Goal: Transaction & Acquisition: Purchase product/service

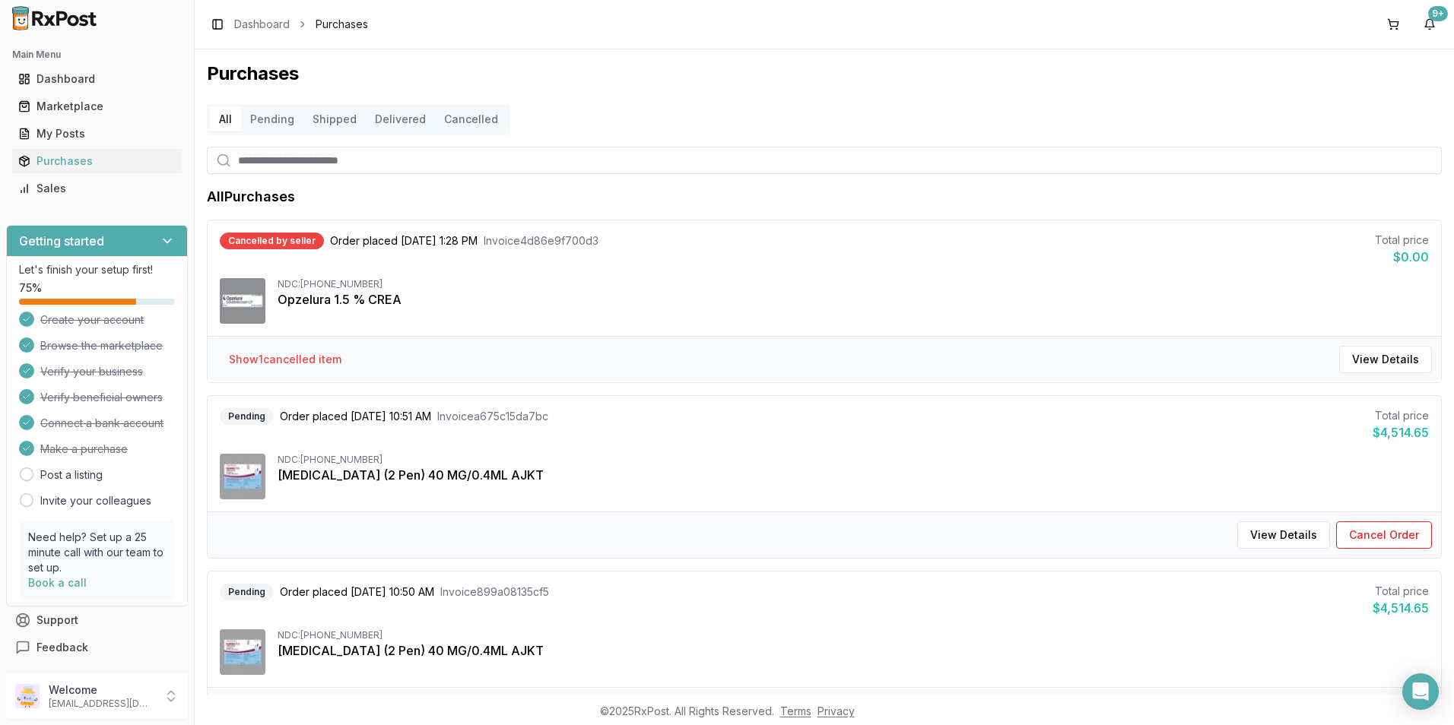
scroll to position [1064, 0]
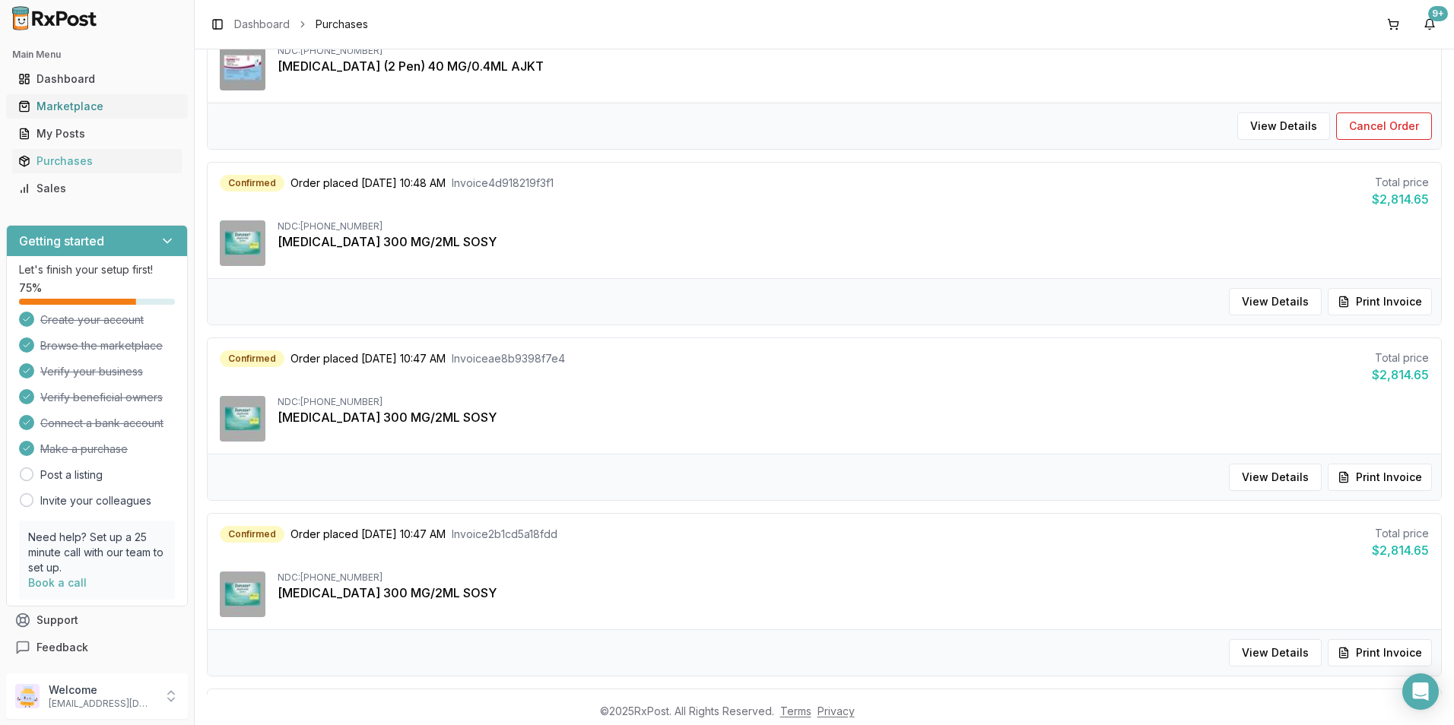
click at [60, 101] on div "Marketplace" at bounding box center [96, 106] width 157 height 15
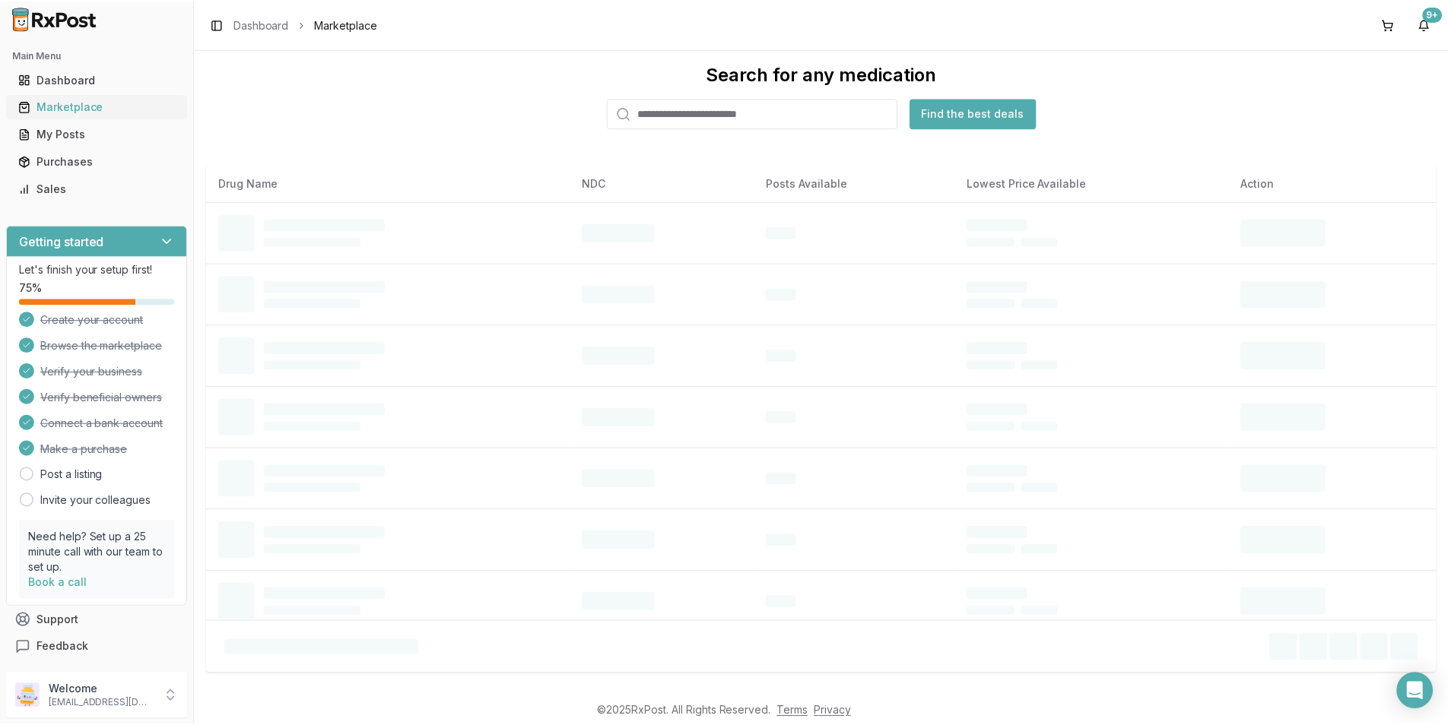
scroll to position [24, 0]
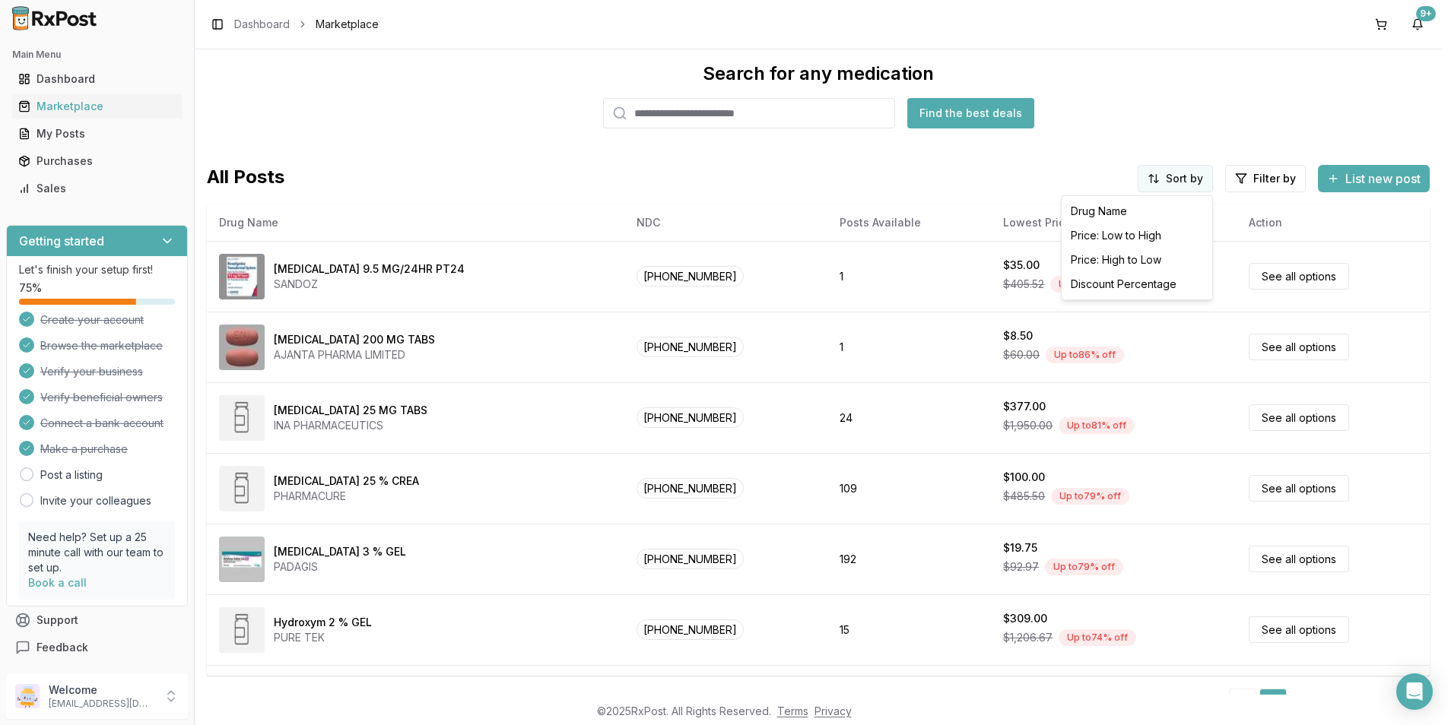
click at [1191, 181] on html "Main Menu Dashboard Marketplace My Posts Purchases Sales Getting started Let's …" at bounding box center [724, 362] width 1448 height 725
click at [1139, 255] on div "Price: High to Low" at bounding box center [1136, 260] width 144 height 24
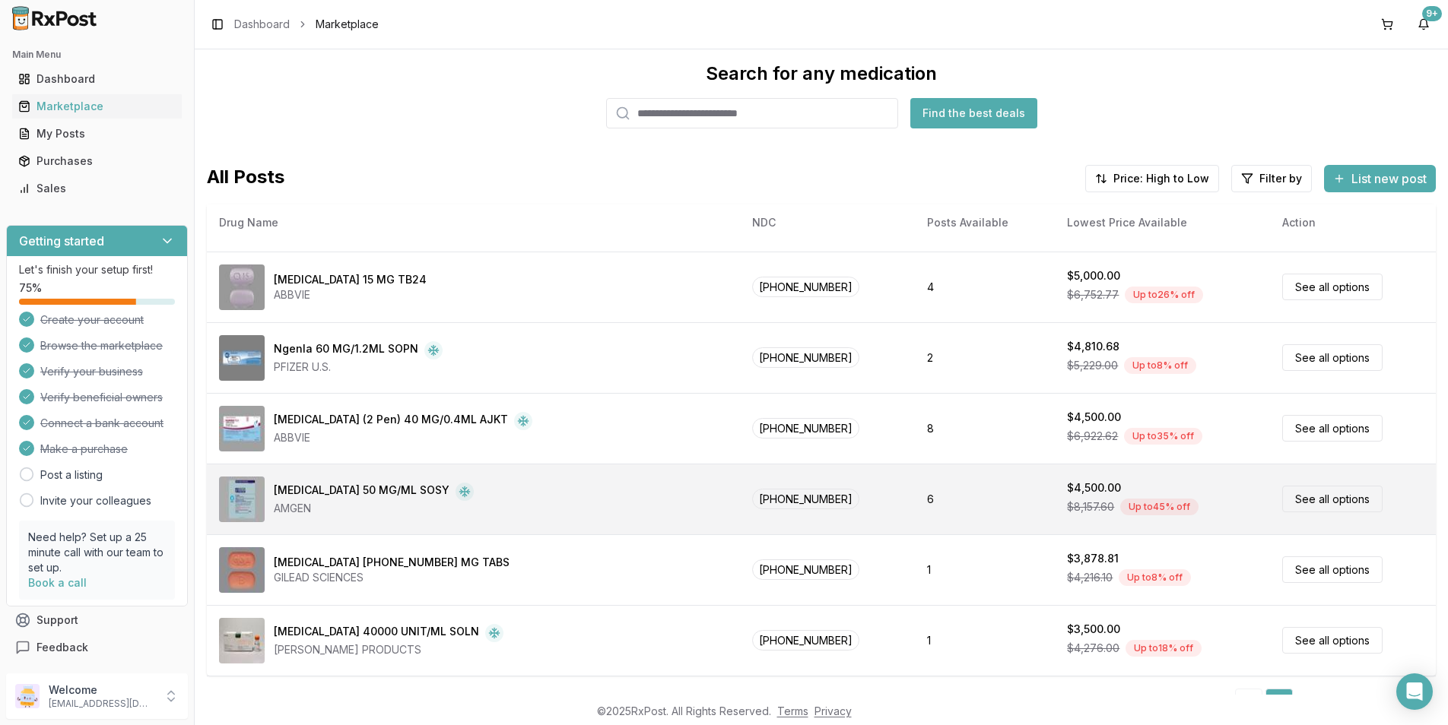
scroll to position [58, 0]
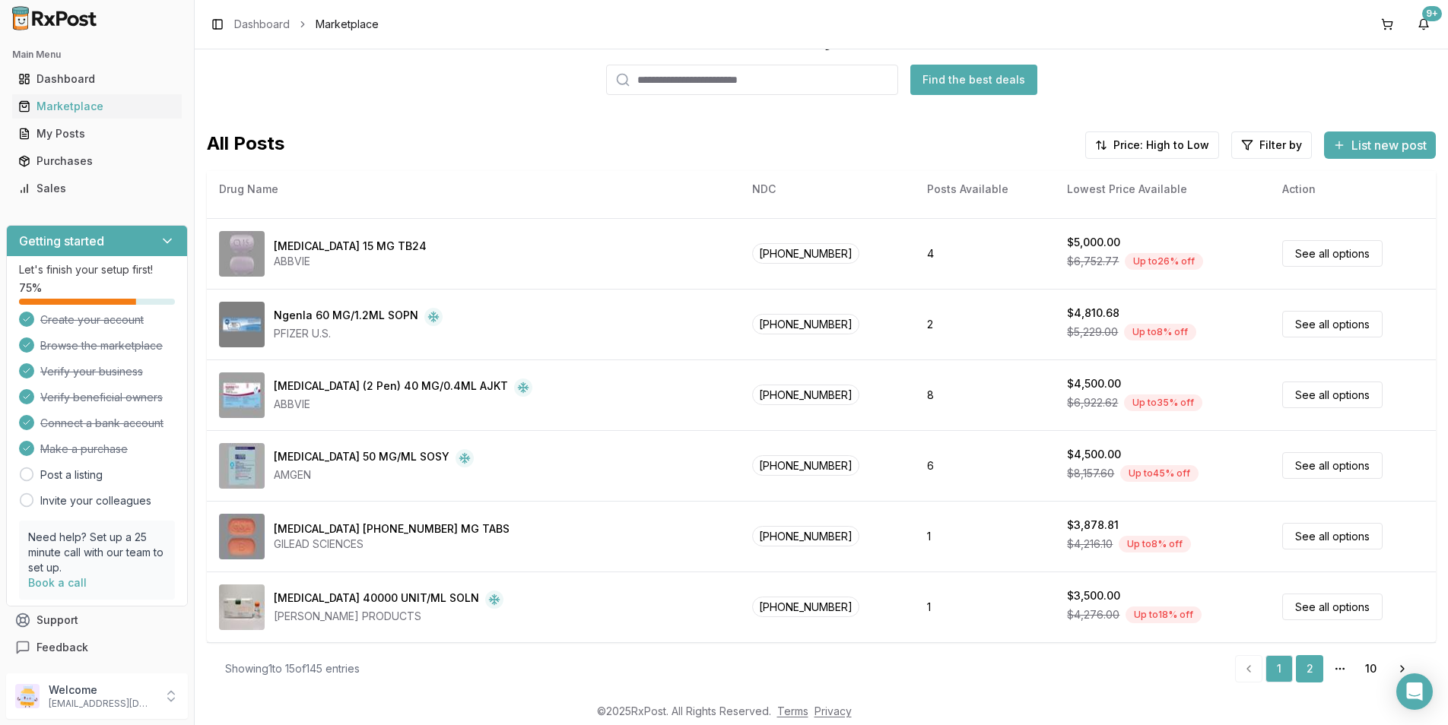
click at [1305, 668] on link "2" at bounding box center [1309, 668] width 27 height 27
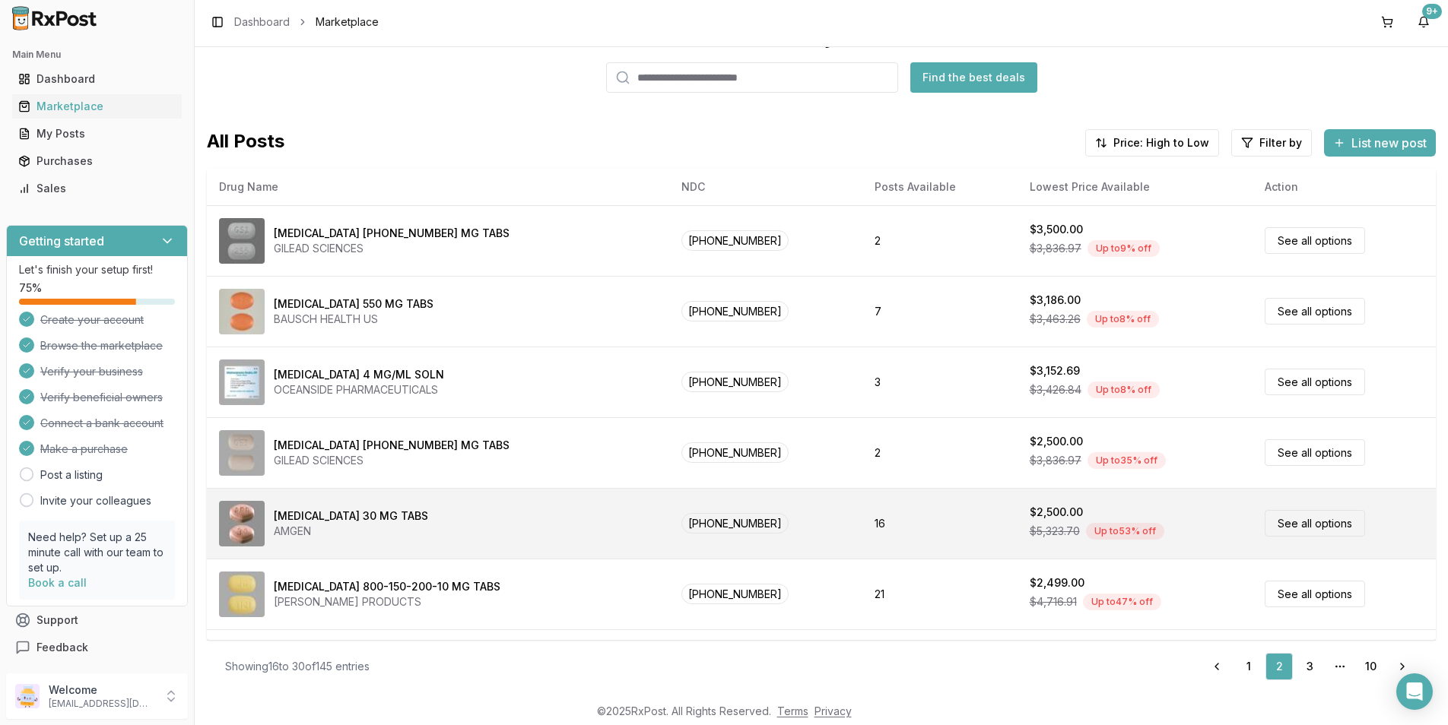
click at [1286, 512] on link "See all options" at bounding box center [1314, 523] width 100 height 27
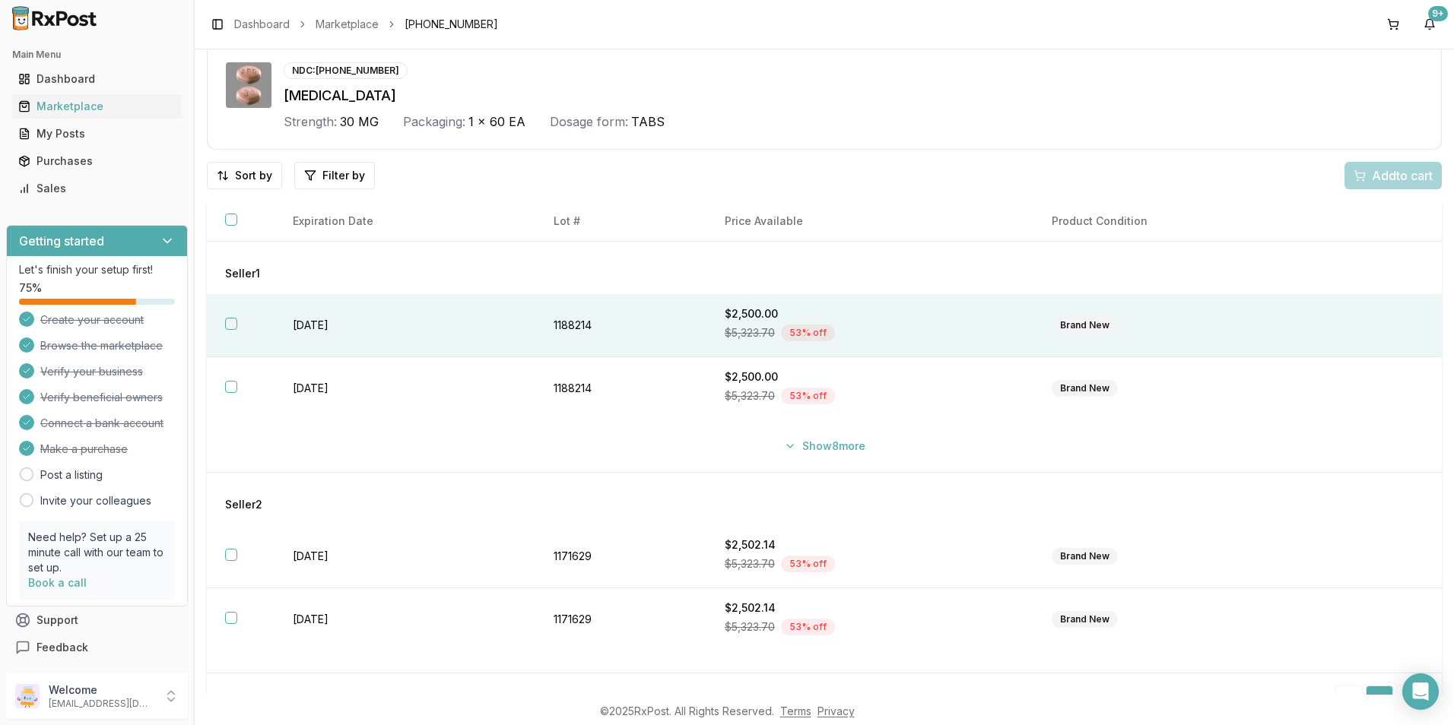
click at [230, 322] on button "button" at bounding box center [231, 324] width 12 height 12
click at [1377, 167] on span "Add 1 to cart" at bounding box center [1399, 176] width 66 height 18
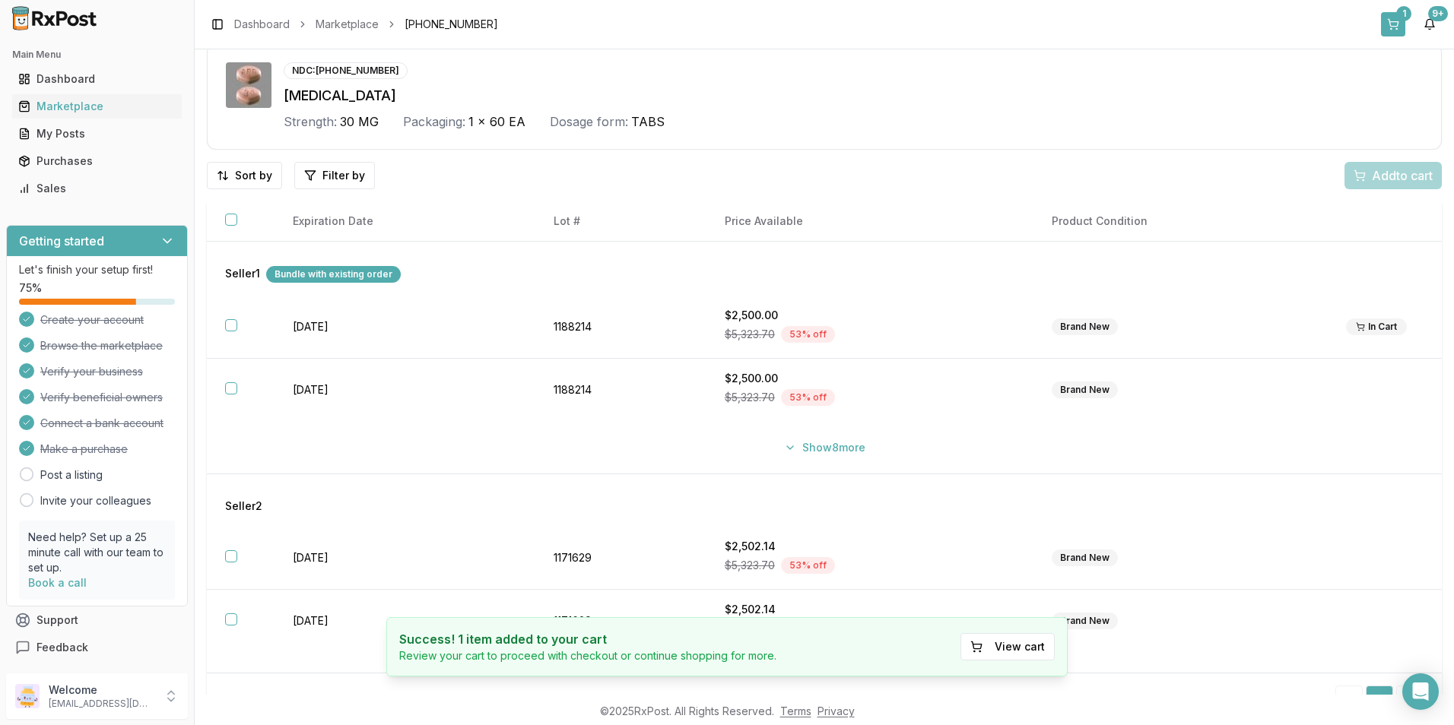
click at [1401, 20] on div "1" at bounding box center [1403, 13] width 15 height 15
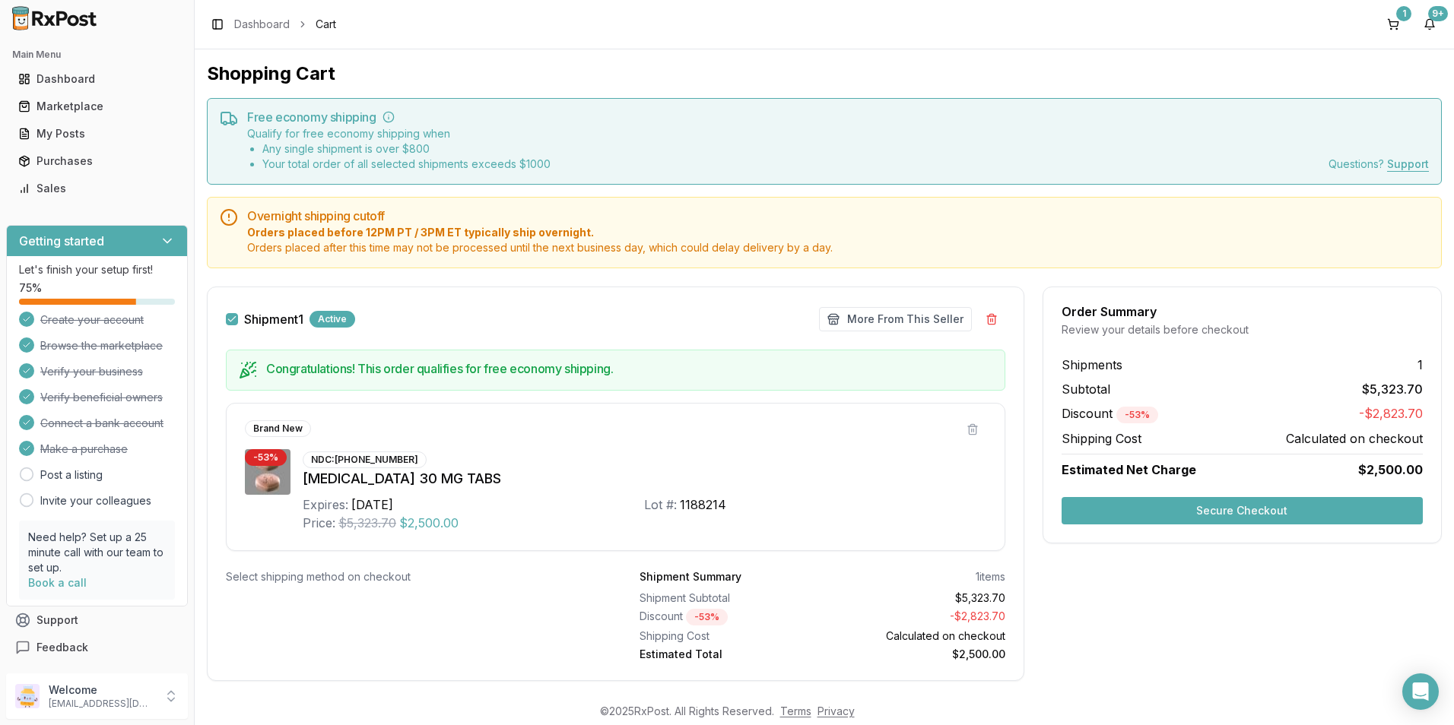
click at [1311, 509] on button "Secure Checkout" at bounding box center [1241, 510] width 361 height 27
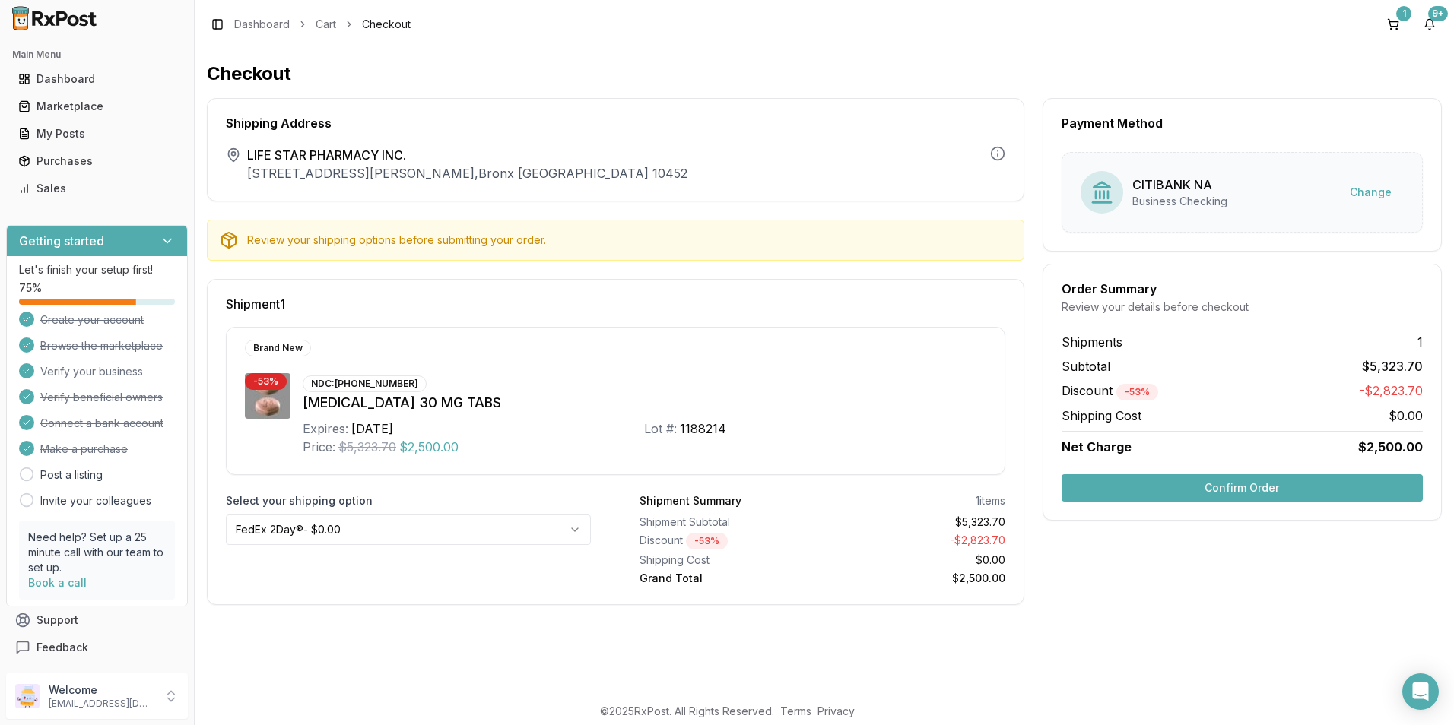
drag, startPoint x: 1241, startPoint y: 499, endPoint x: 1239, endPoint y: 490, distance: 8.5
click at [1240, 491] on button "Confirm Order" at bounding box center [1241, 487] width 361 height 27
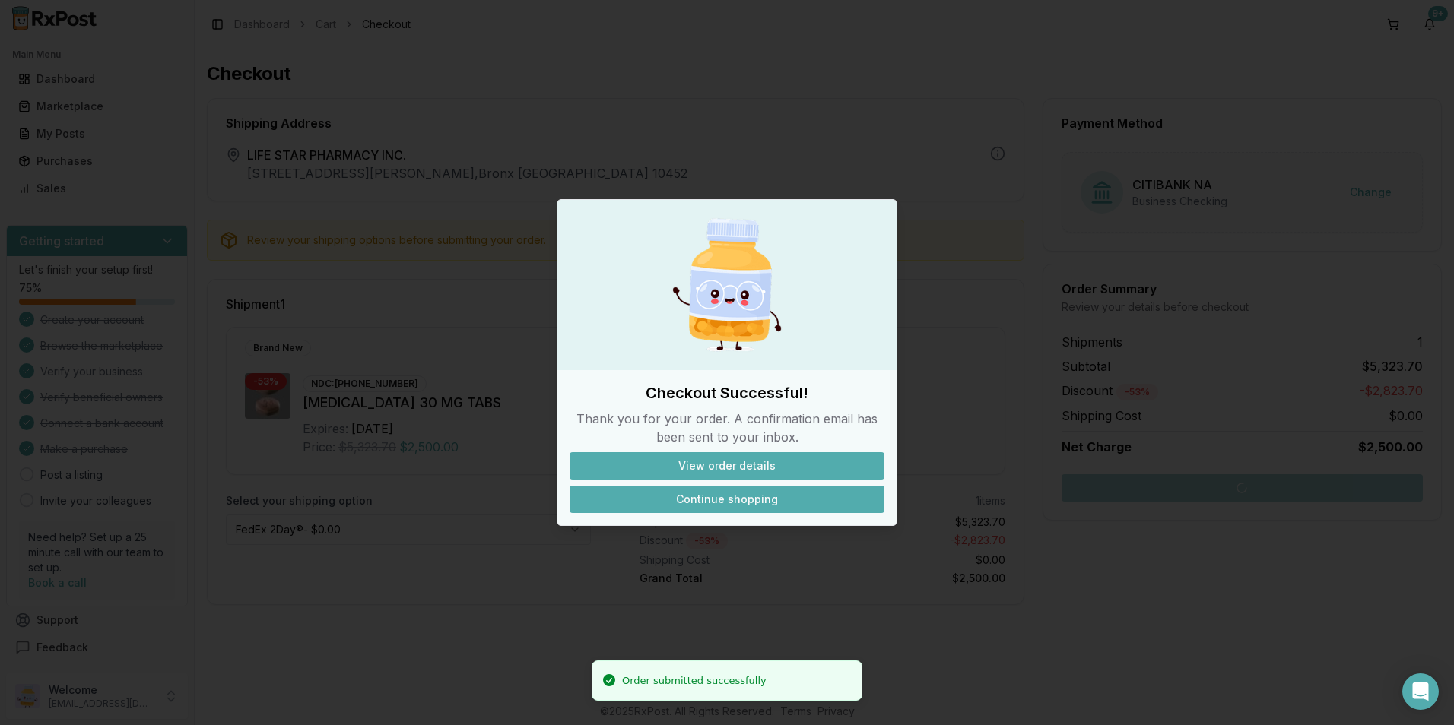
click at [735, 501] on button "Continue shopping" at bounding box center [726, 499] width 315 height 27
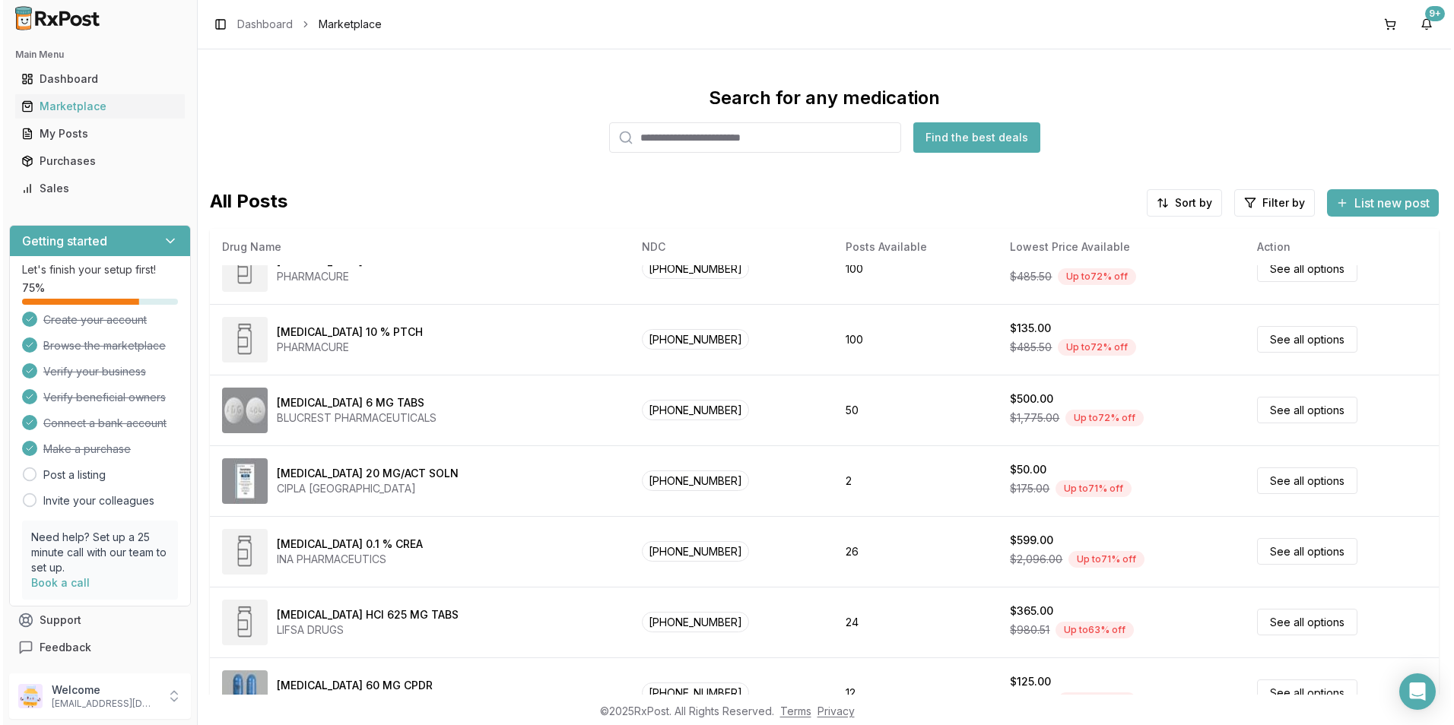
scroll to position [626, 0]
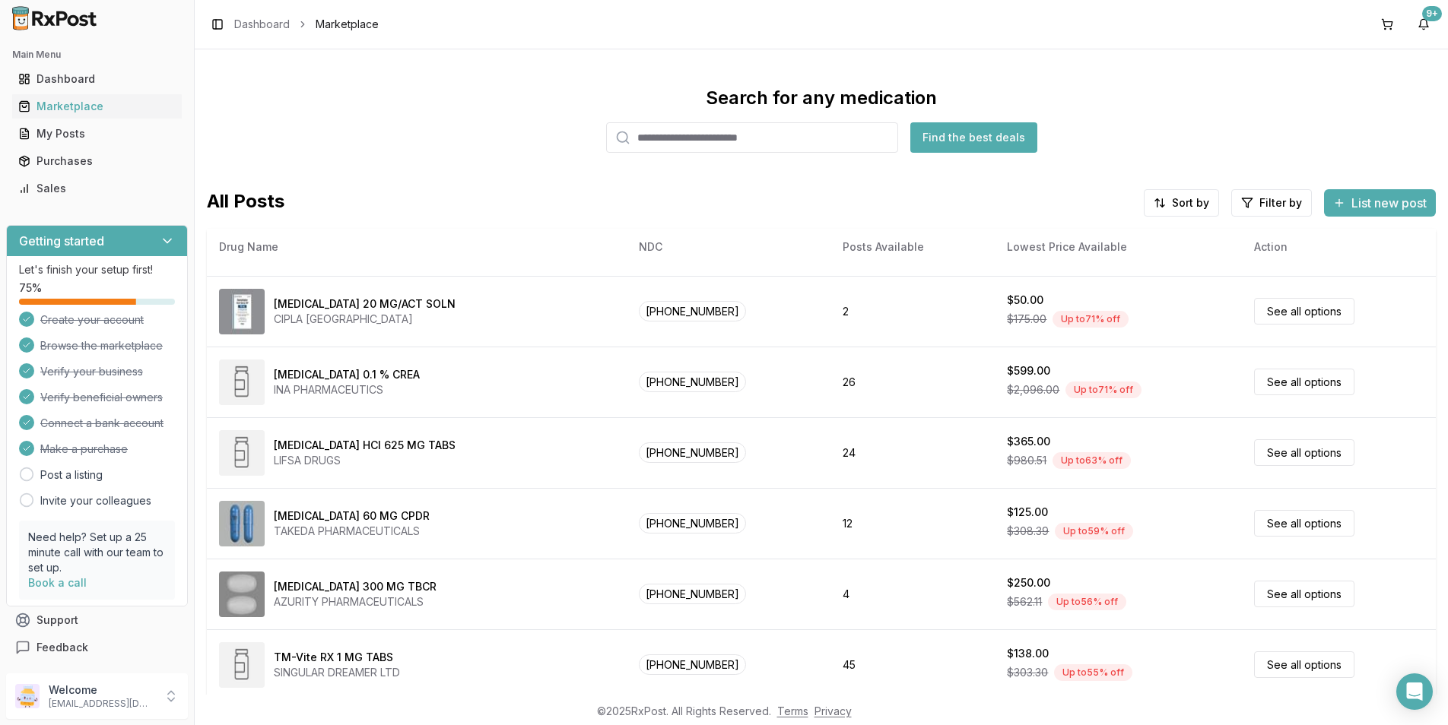
click at [667, 141] on input "search" at bounding box center [752, 137] width 292 height 30
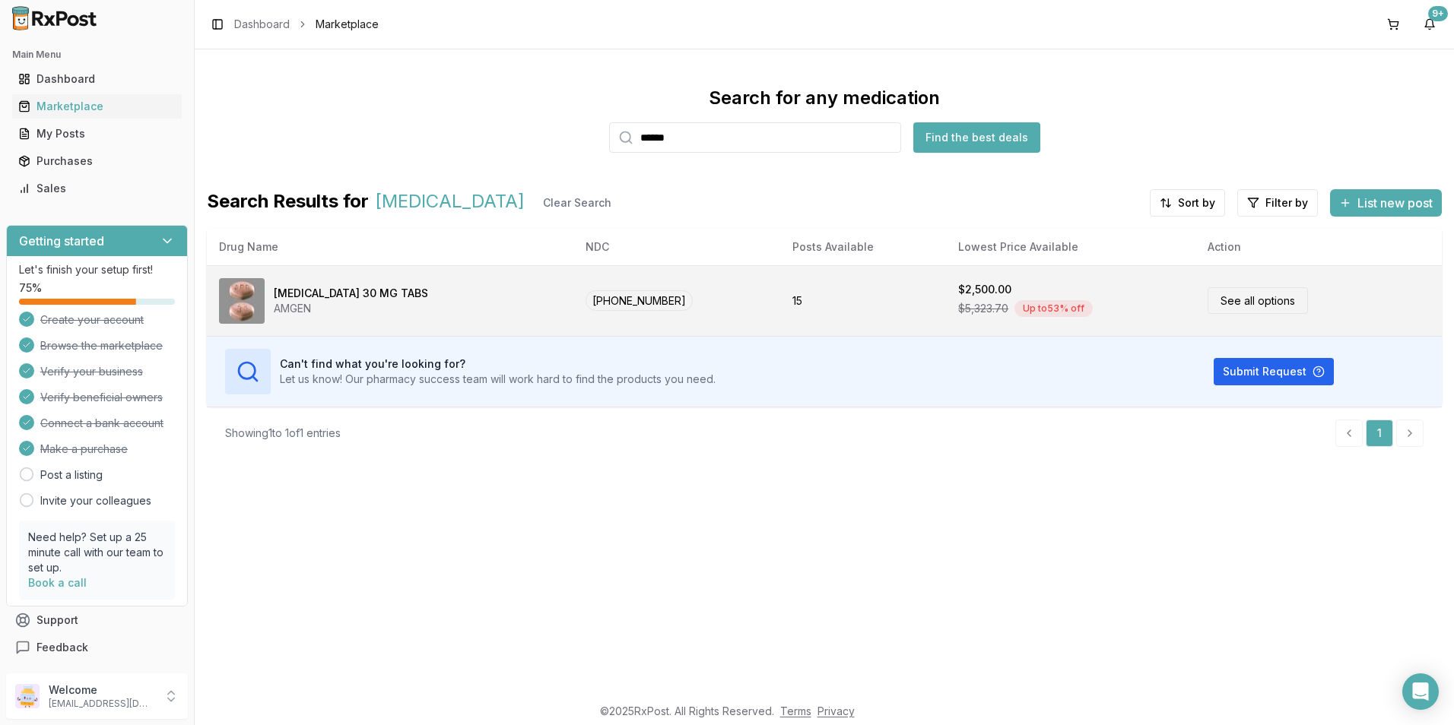
type input "******"
click at [367, 308] on div "AMGEN" at bounding box center [351, 308] width 154 height 15
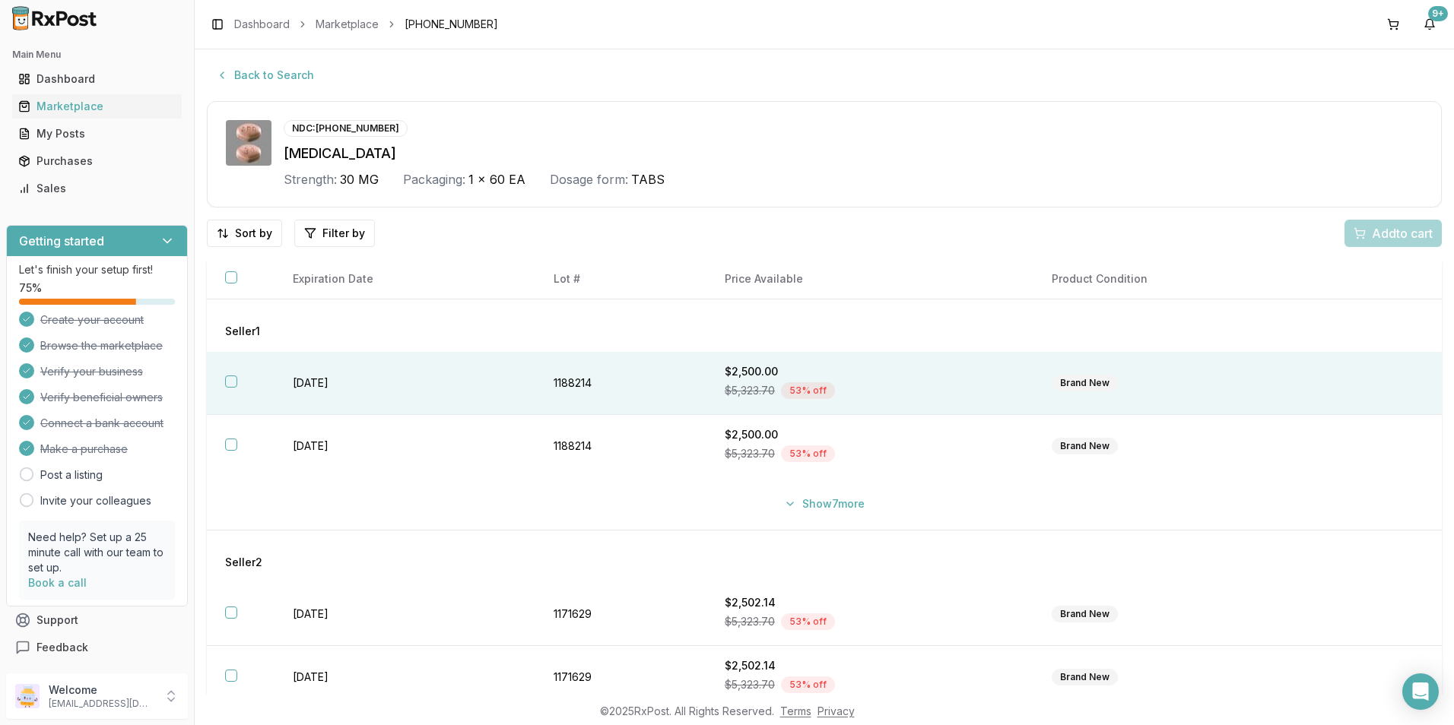
click at [231, 378] on button "button" at bounding box center [231, 382] width 12 height 12
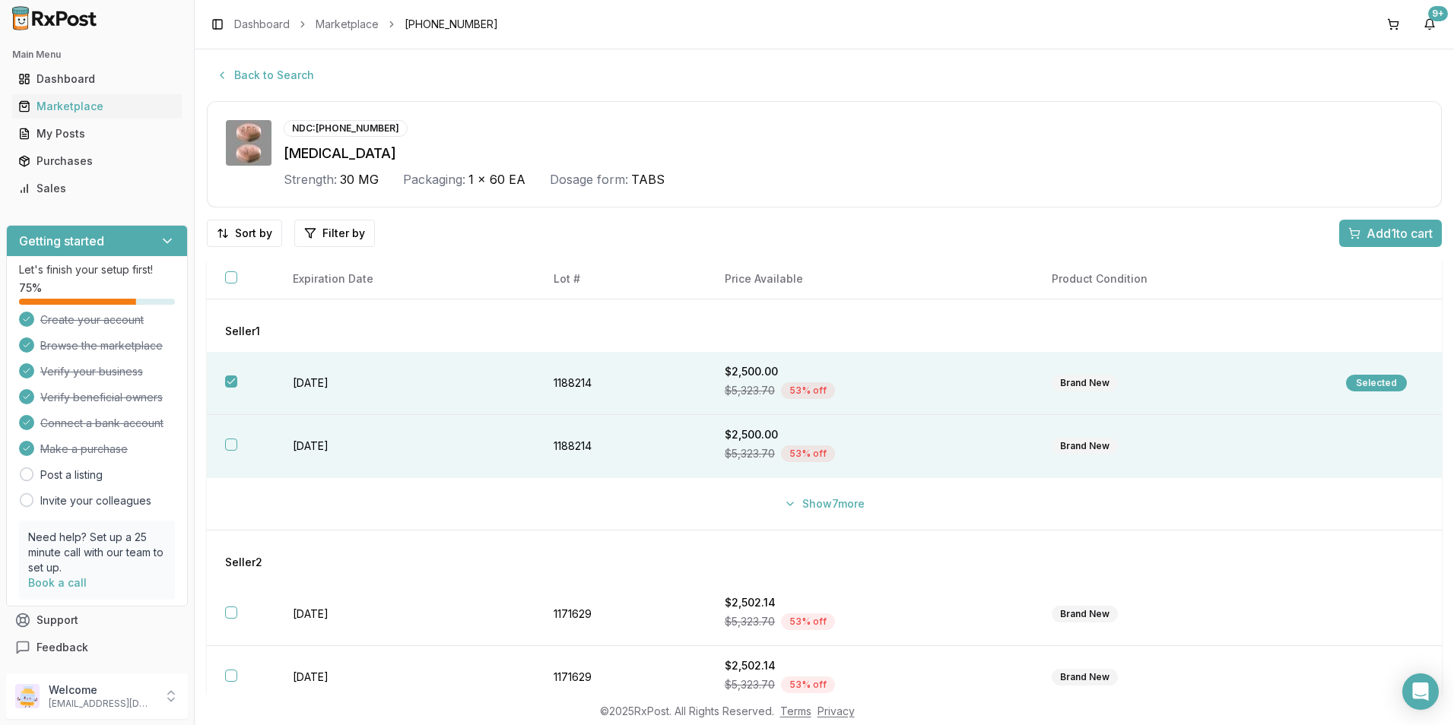
click at [230, 448] on button "button" at bounding box center [231, 445] width 12 height 12
click at [1376, 236] on span "Add 2 to cart" at bounding box center [1398, 233] width 68 height 18
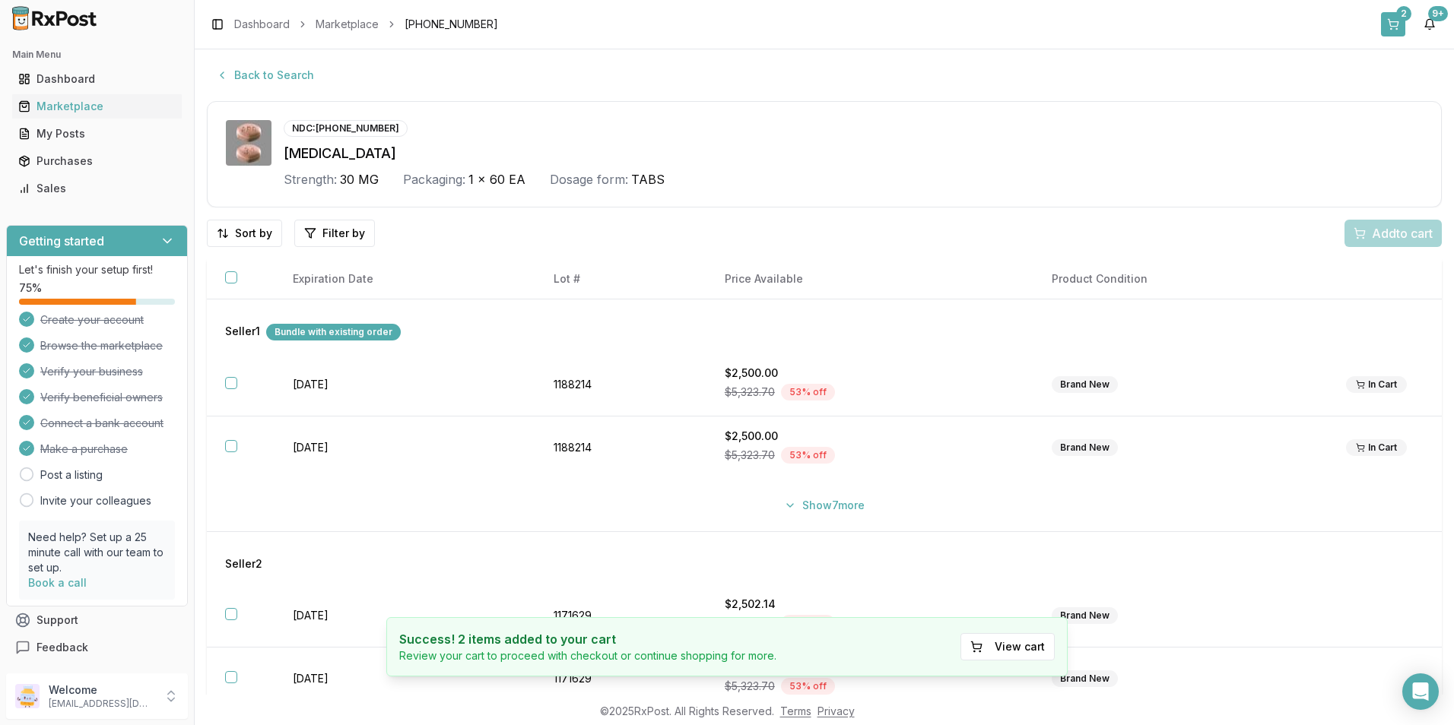
click at [1399, 13] on div "2" at bounding box center [1403, 13] width 15 height 15
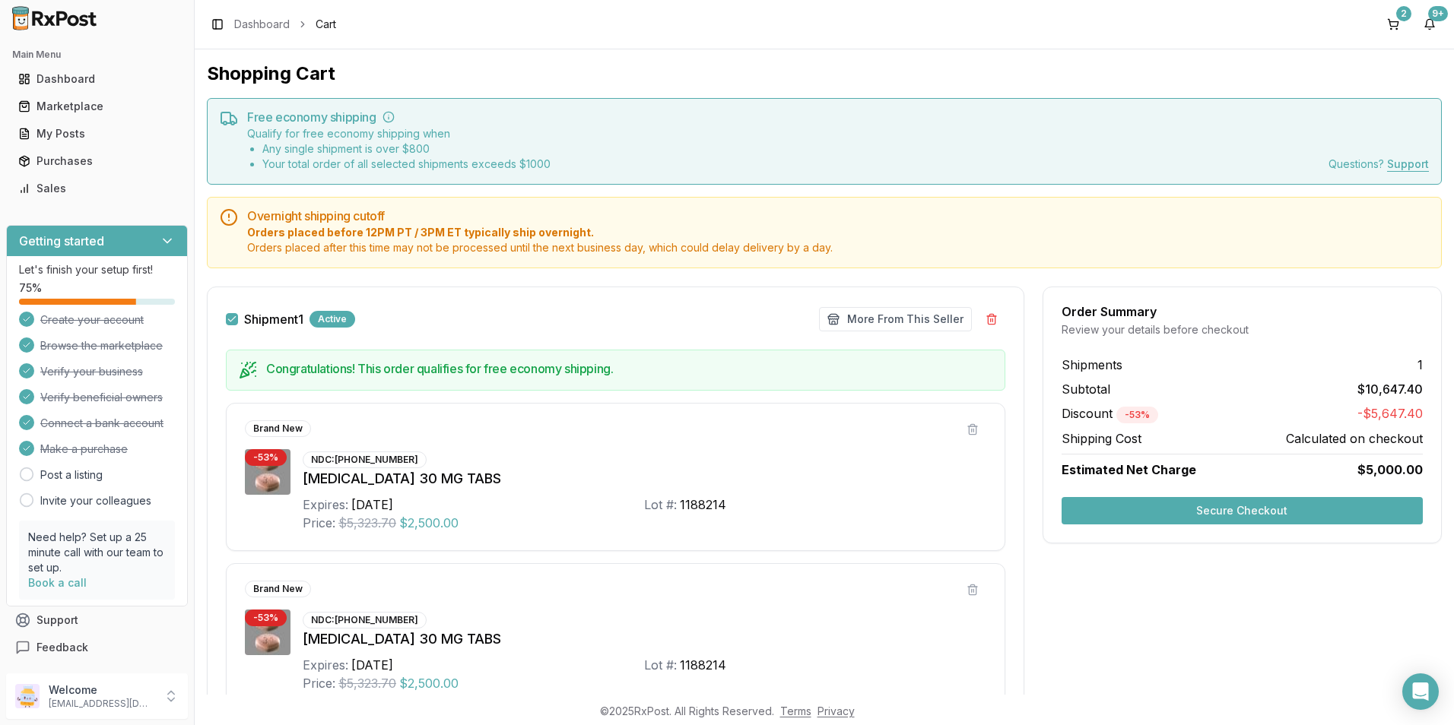
click at [1274, 497] on button "Secure Checkout" at bounding box center [1241, 510] width 361 height 27
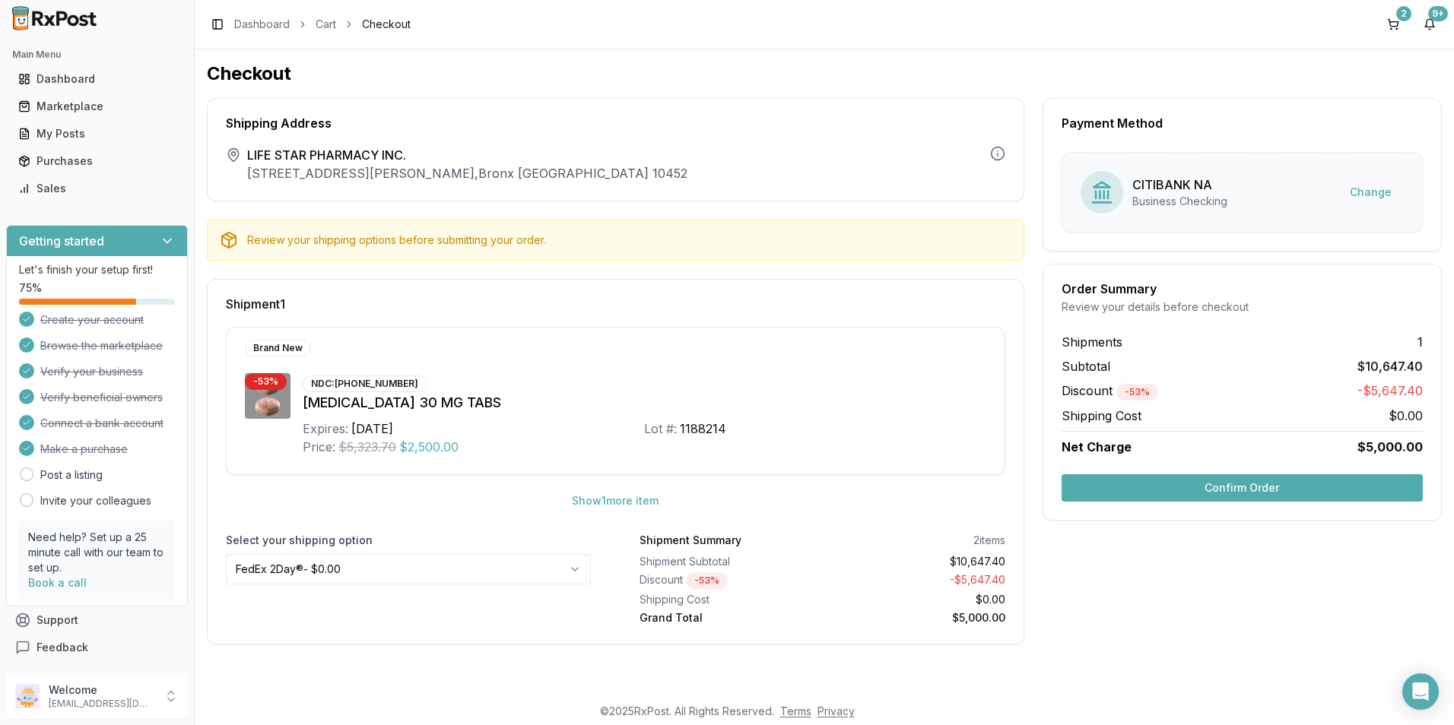
click at [1264, 488] on button "Confirm Order" at bounding box center [1241, 487] width 361 height 27
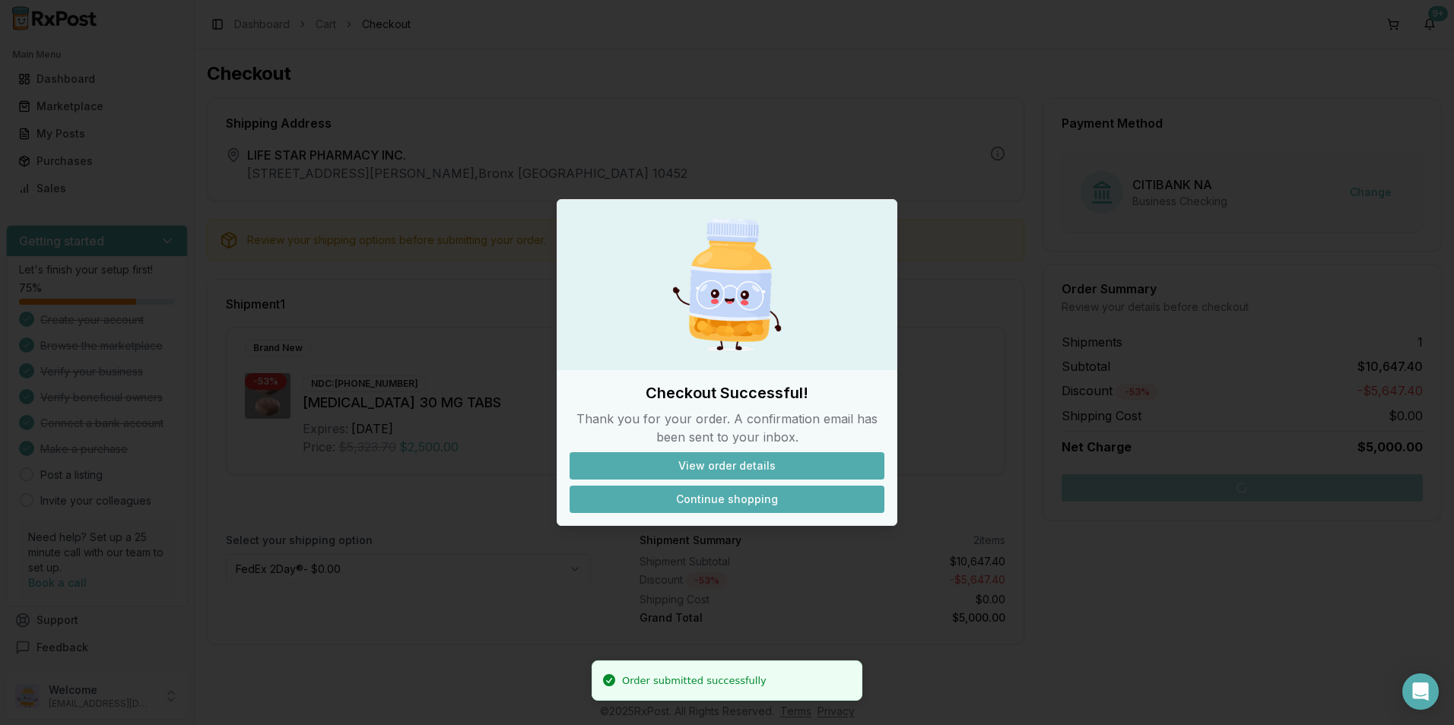
click at [685, 500] on button "Continue shopping" at bounding box center [726, 499] width 315 height 27
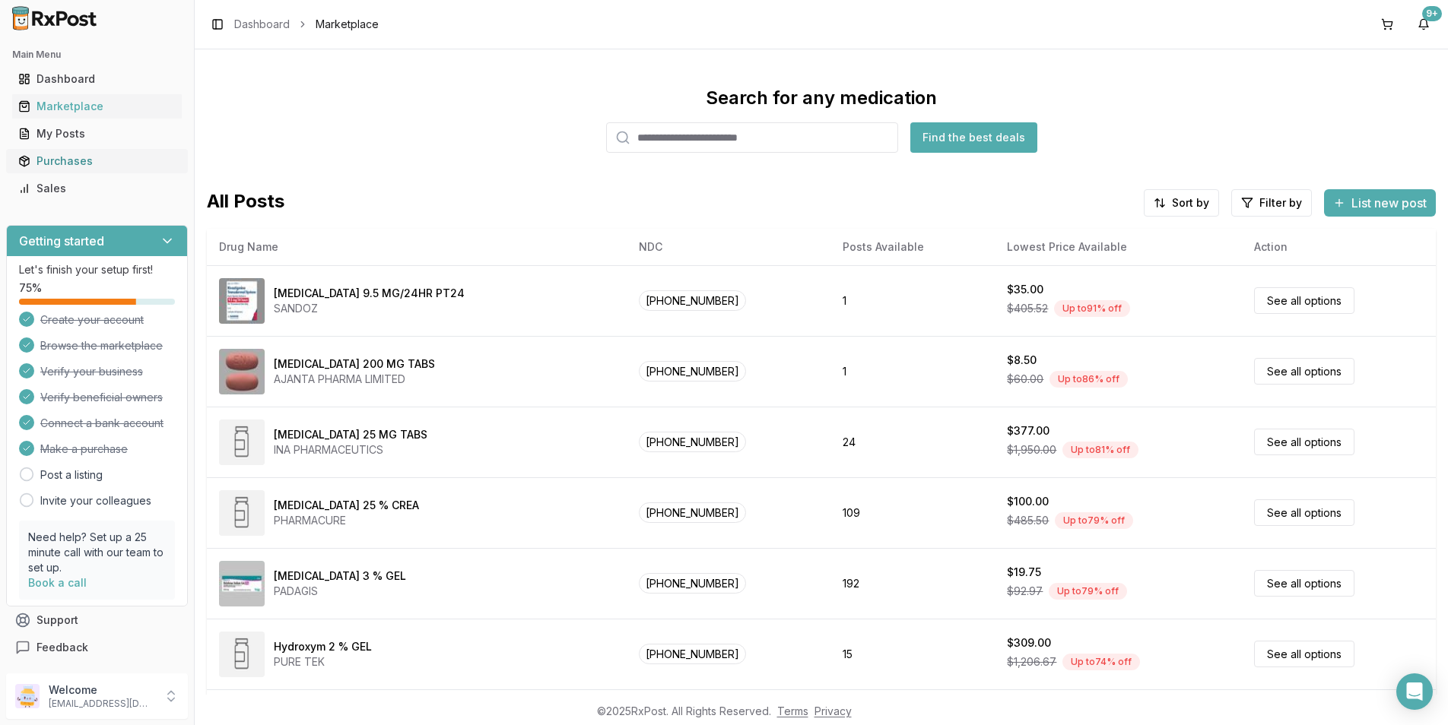
click at [73, 163] on div "Purchases" at bounding box center [96, 161] width 157 height 15
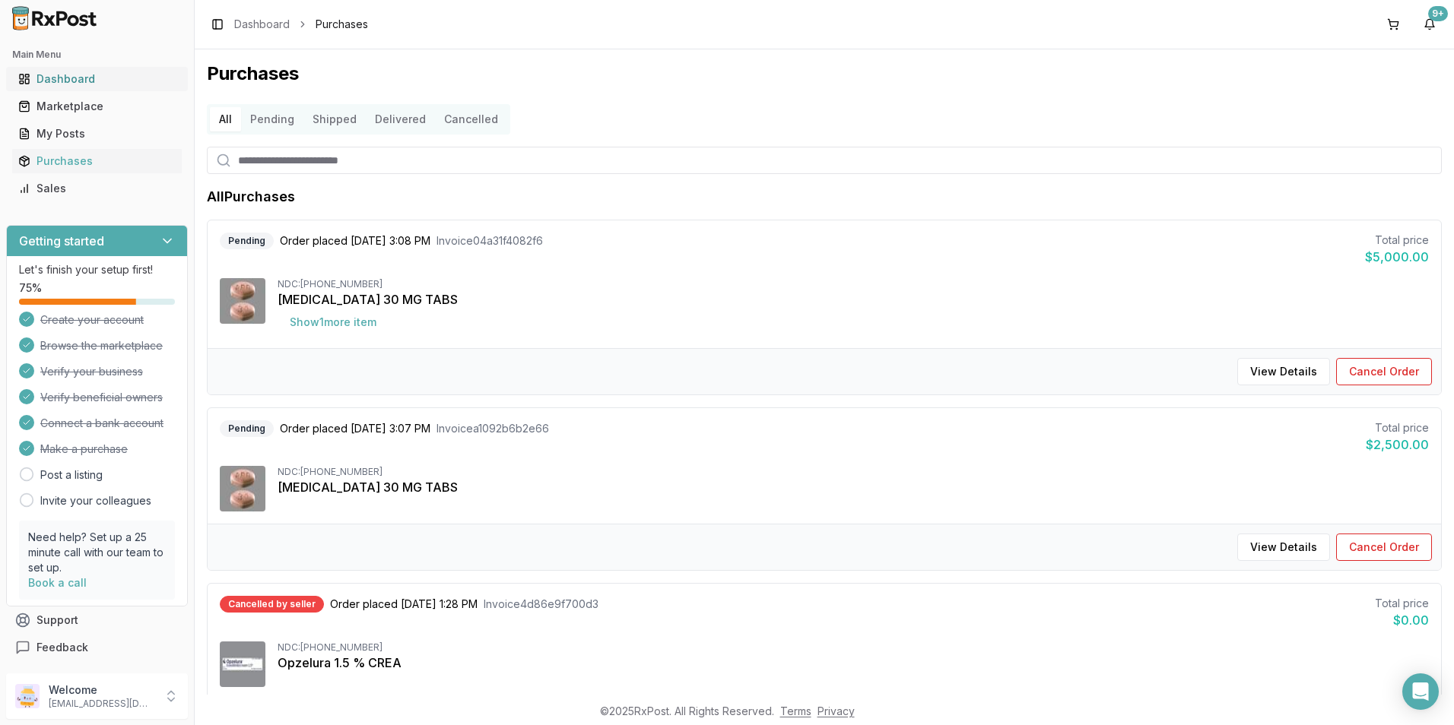
click at [70, 70] on link "Dashboard" at bounding box center [97, 78] width 170 height 27
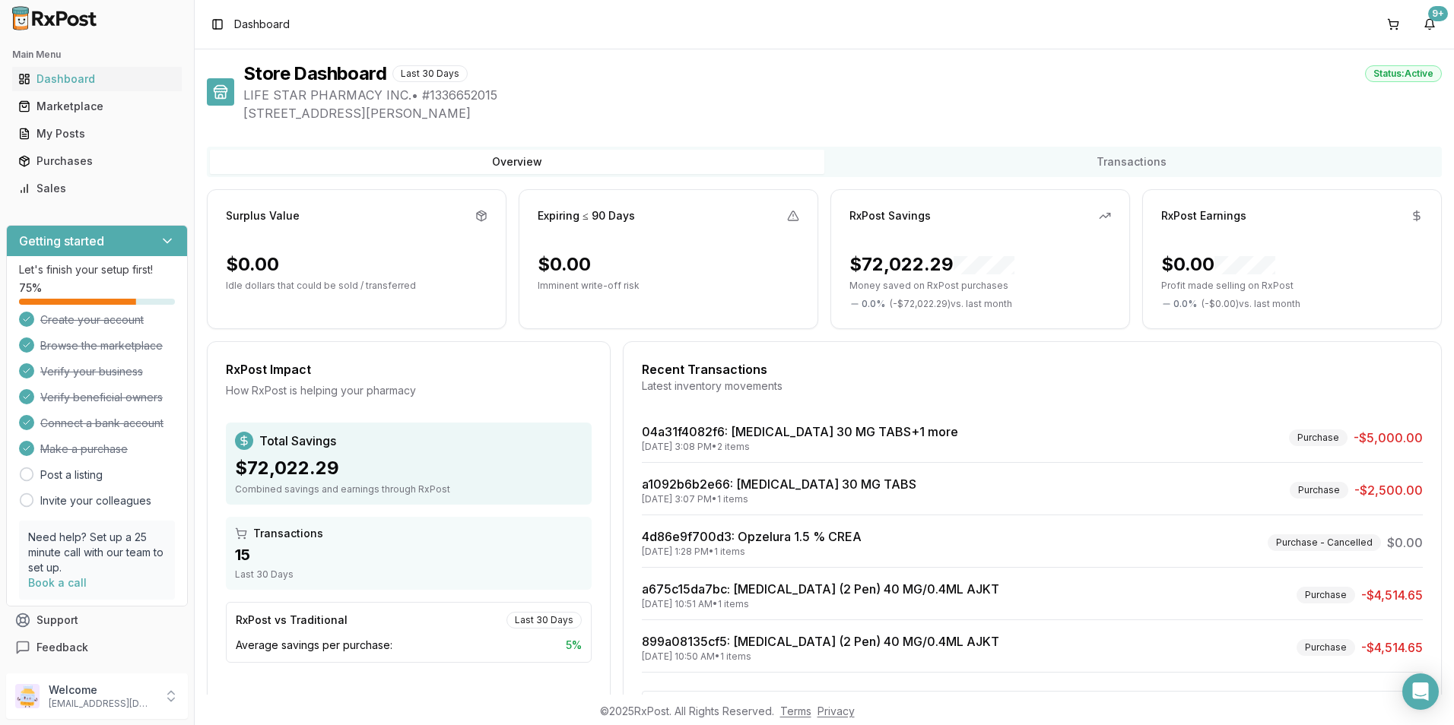
scroll to position [64, 0]
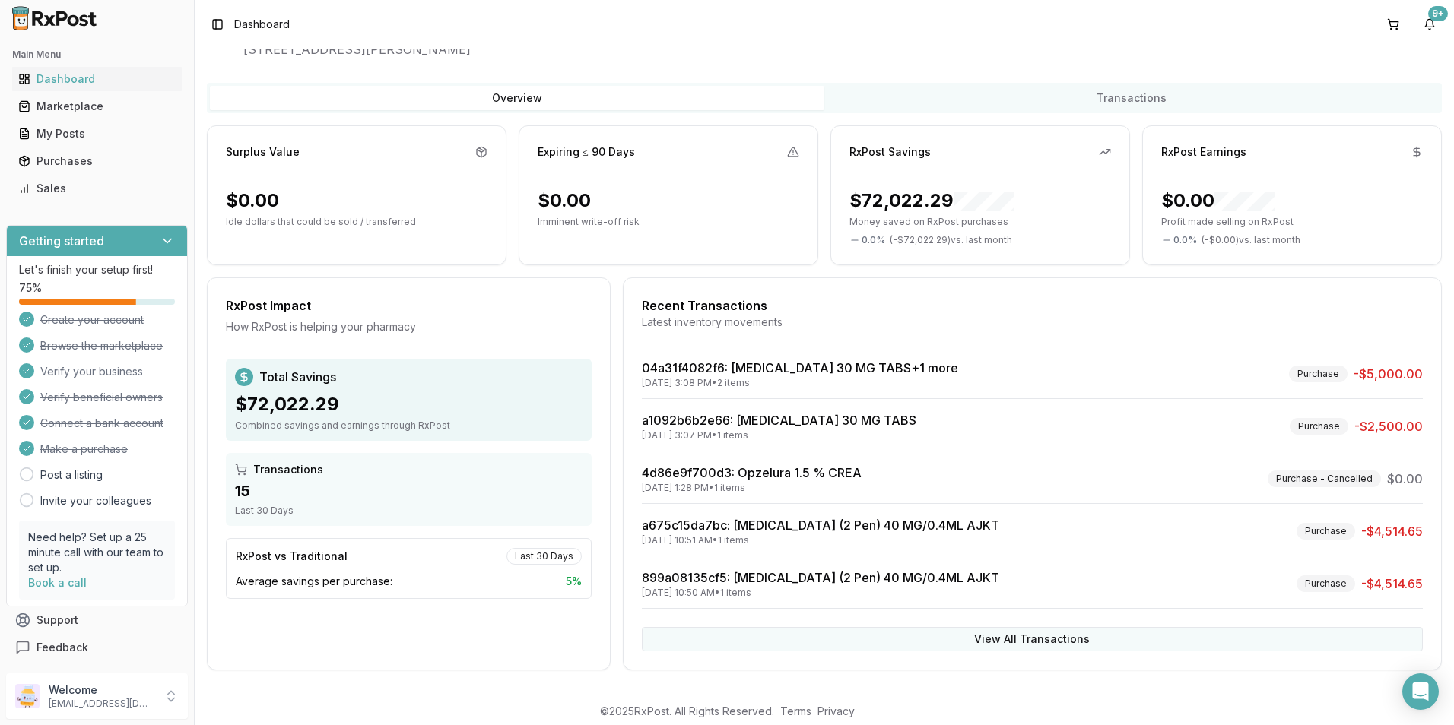
click at [1058, 634] on button "View All Transactions" at bounding box center [1032, 639] width 781 height 24
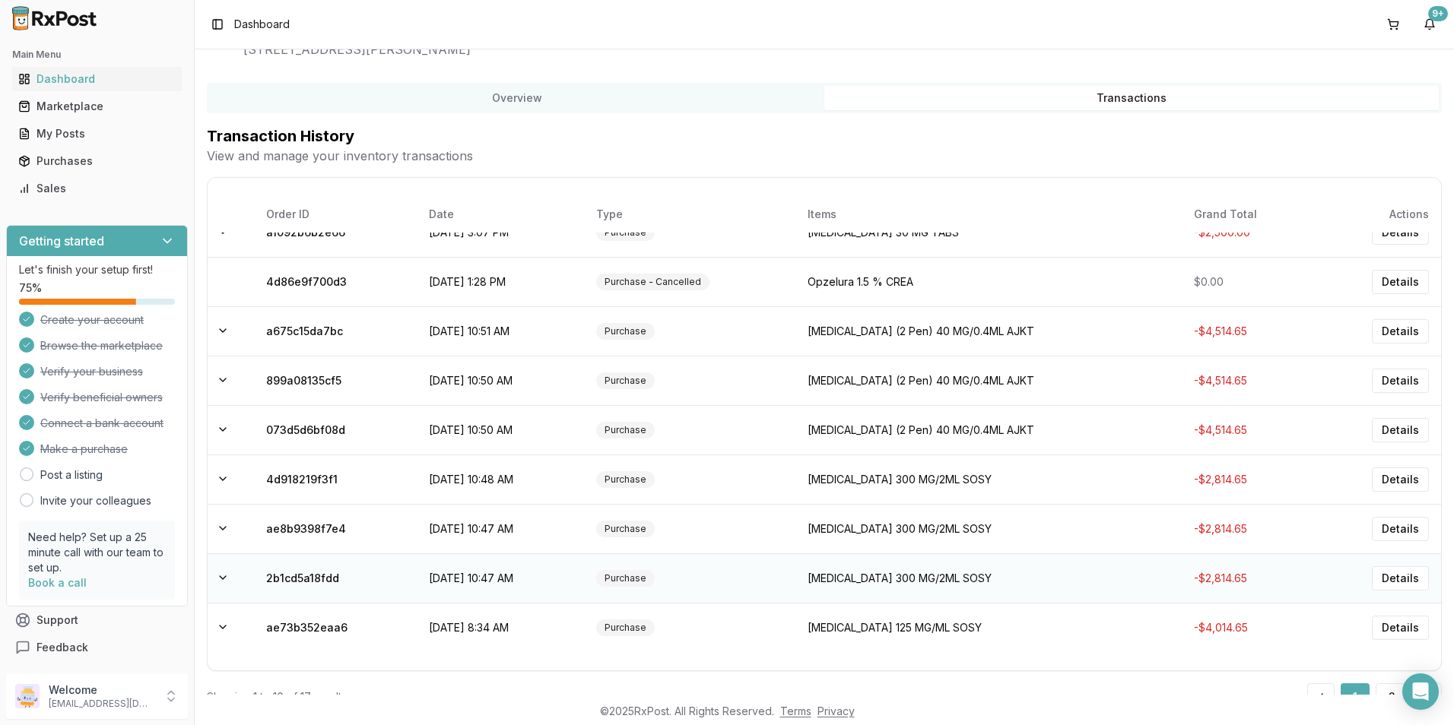
scroll to position [104, 0]
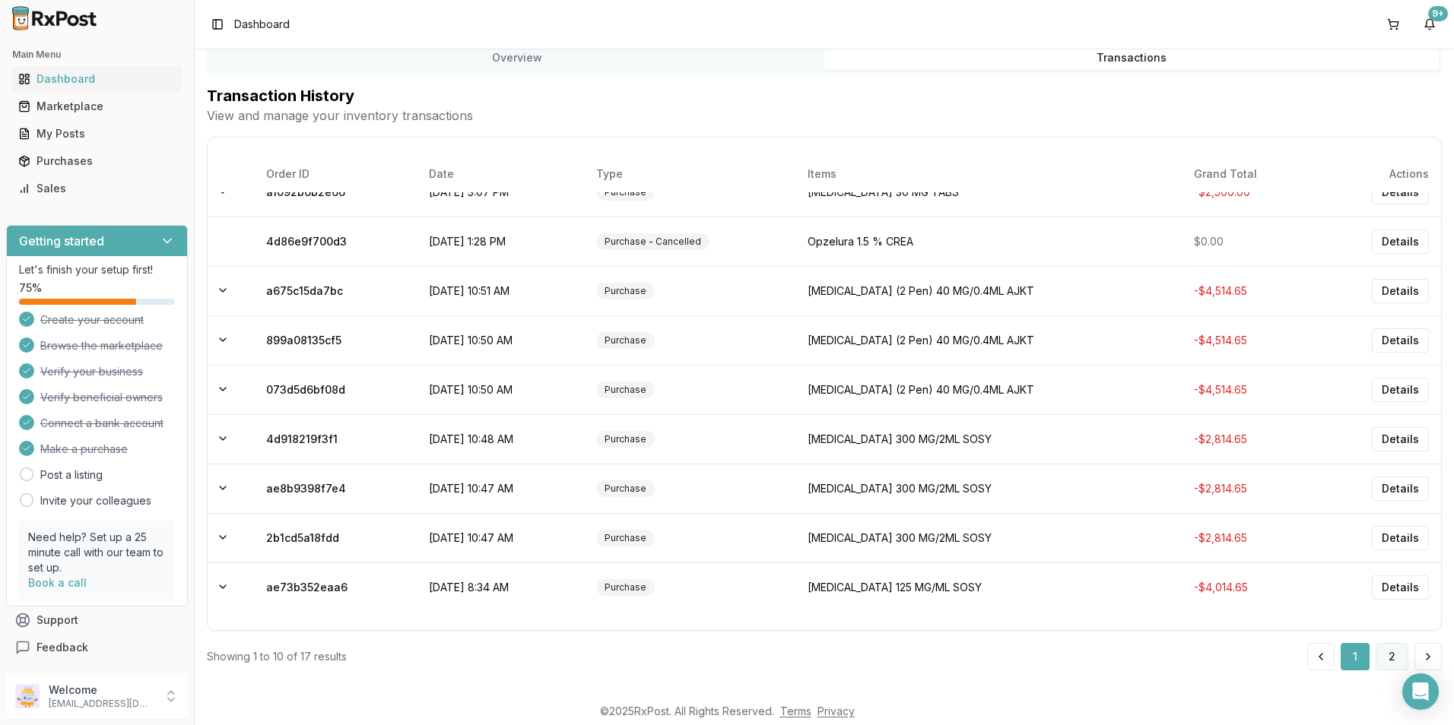
click at [1383, 658] on button "2" at bounding box center [1391, 656] width 33 height 27
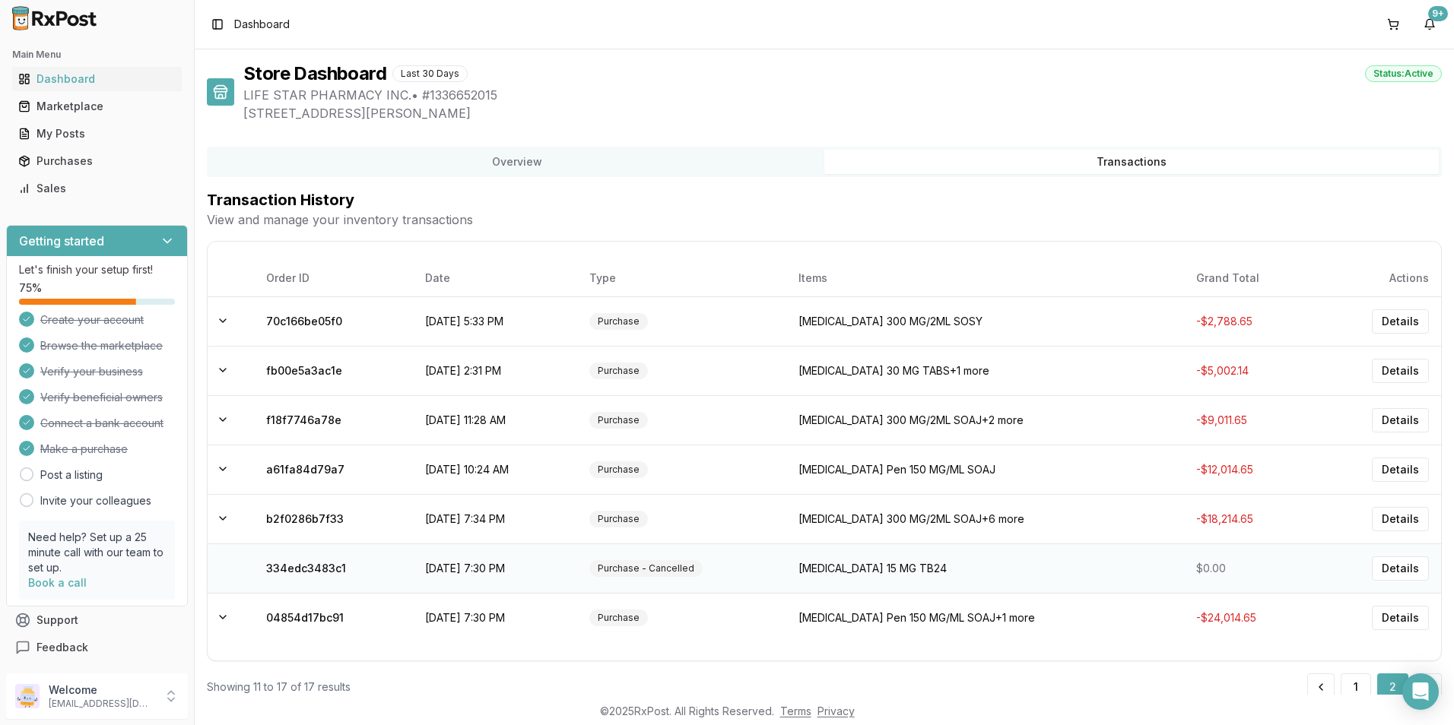
scroll to position [30, 0]
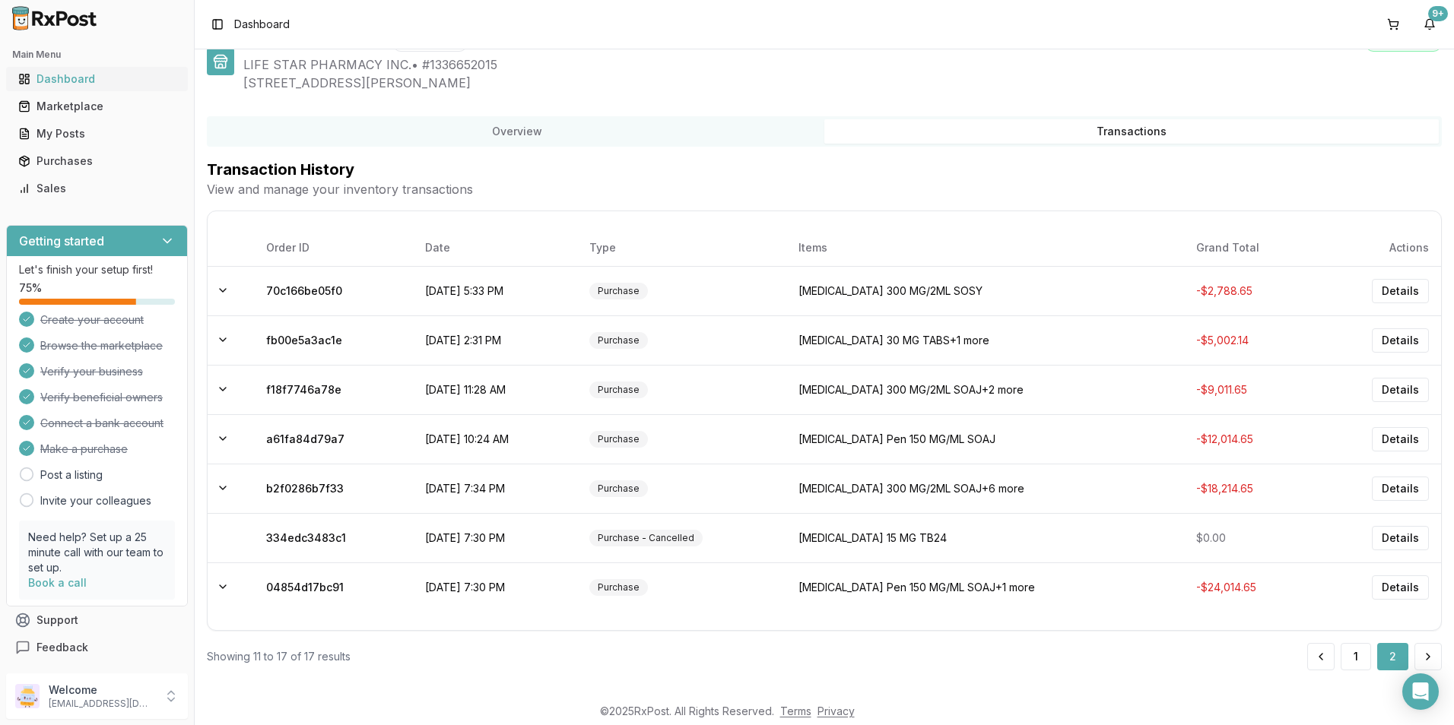
click at [59, 80] on div "Dashboard" at bounding box center [96, 78] width 157 height 15
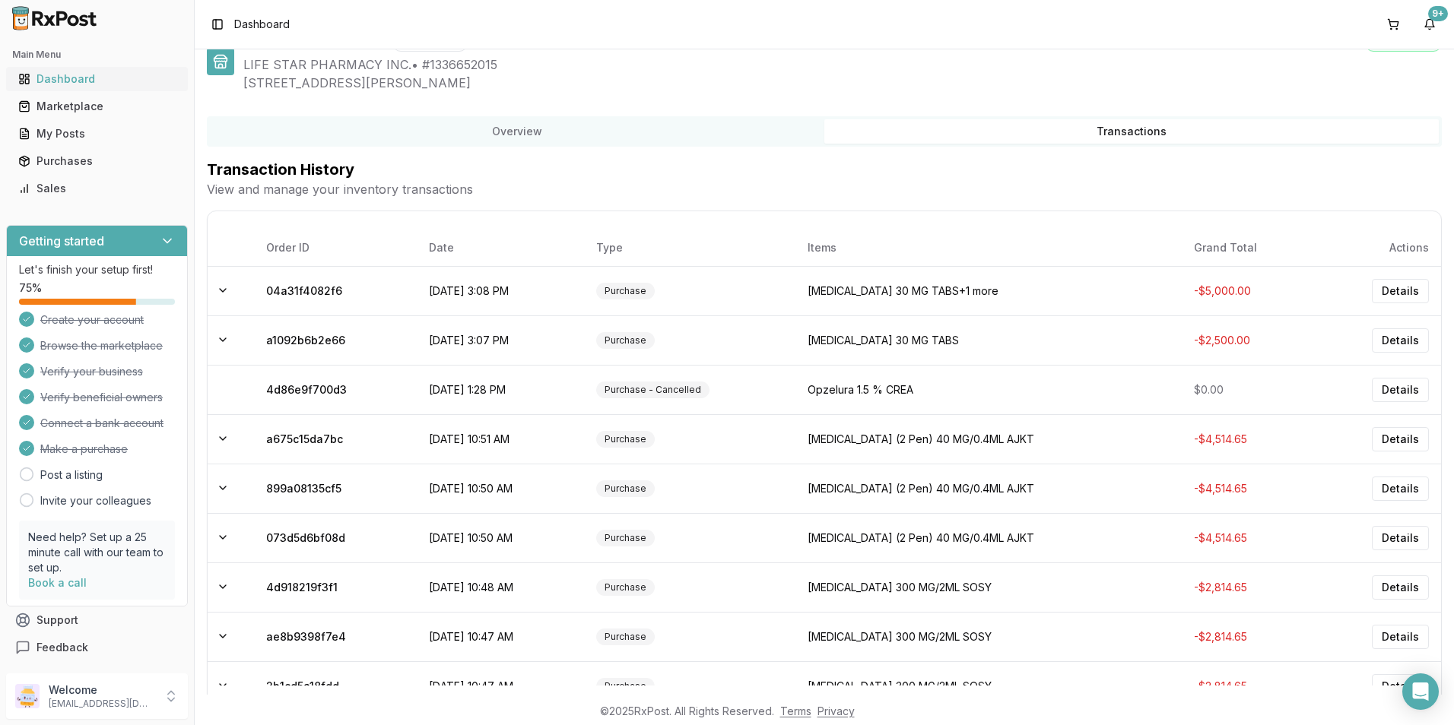
click at [64, 72] on div "Dashboard" at bounding box center [96, 78] width 157 height 15
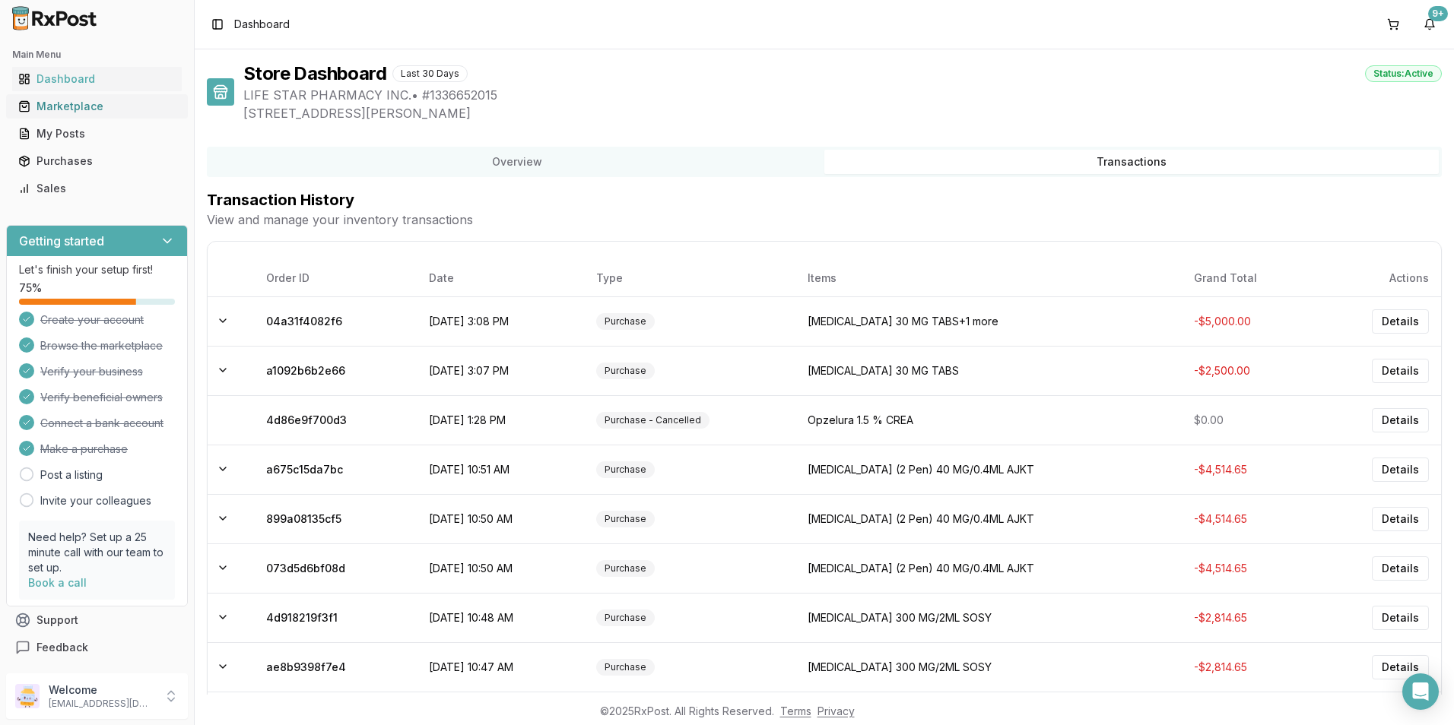
click at [53, 107] on div "Marketplace" at bounding box center [96, 106] width 157 height 15
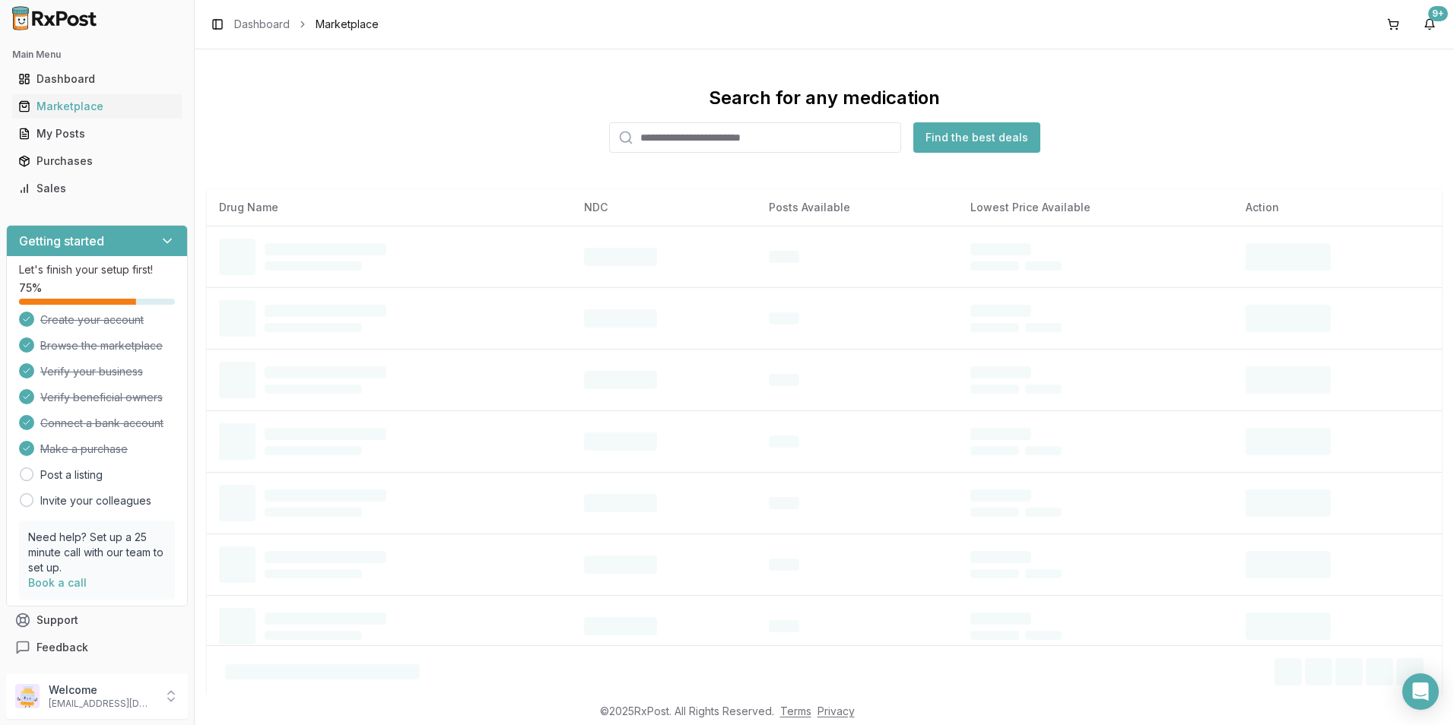
click at [683, 139] on input "search" at bounding box center [755, 137] width 292 height 30
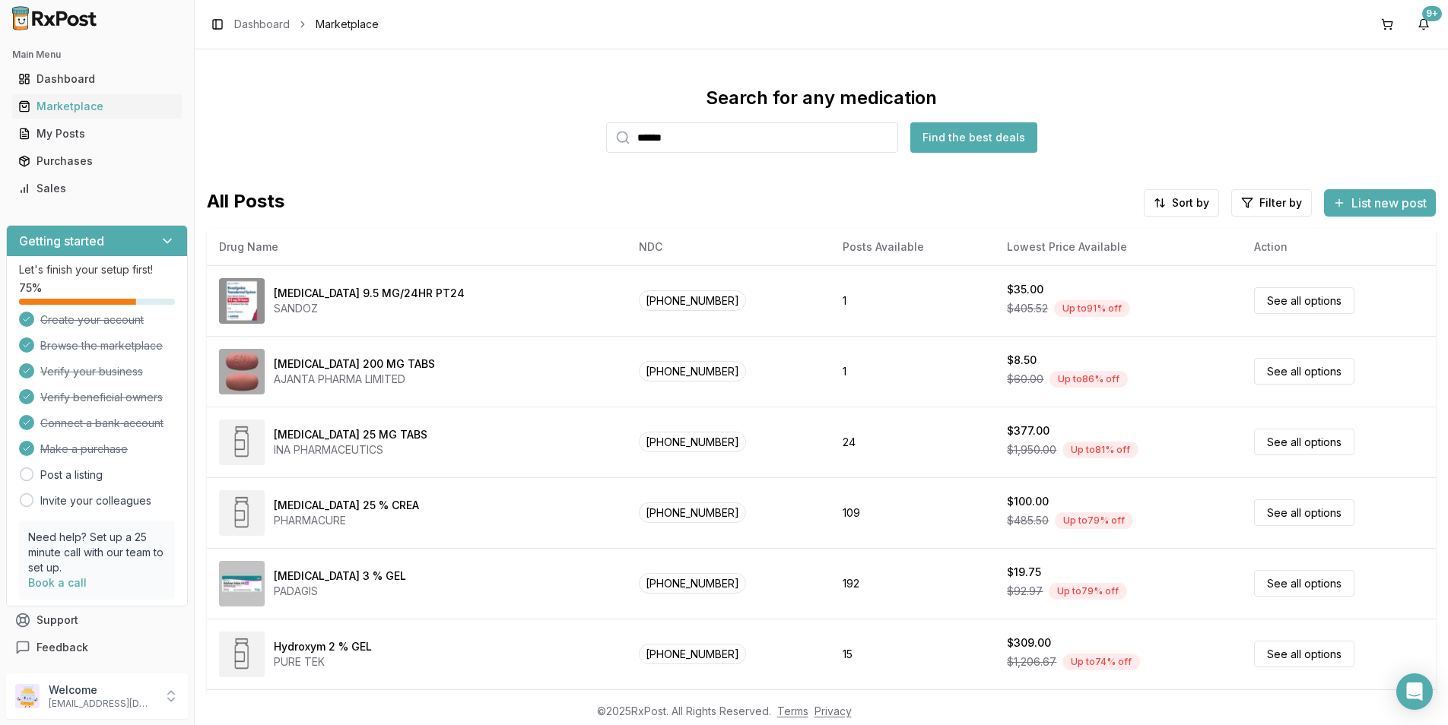
type input "******"
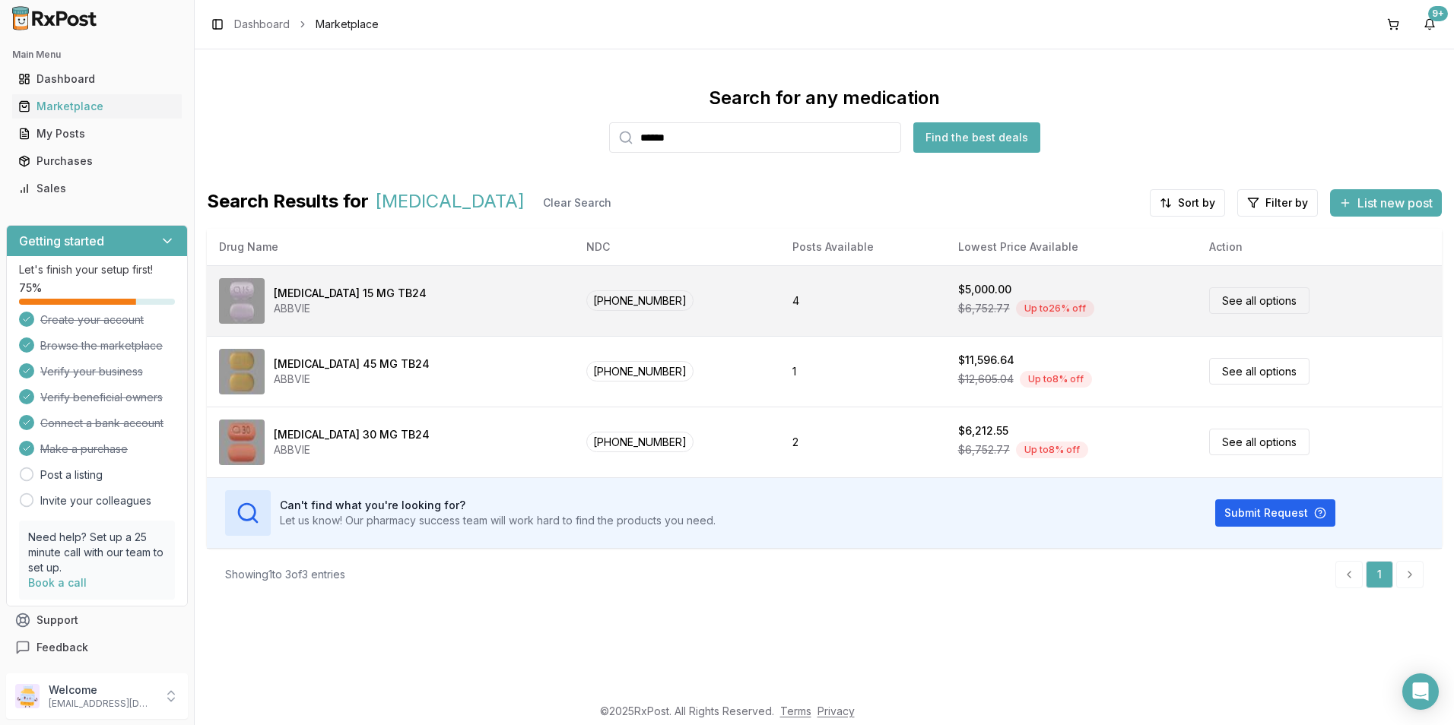
click at [1241, 306] on link "See all options" at bounding box center [1259, 300] width 100 height 27
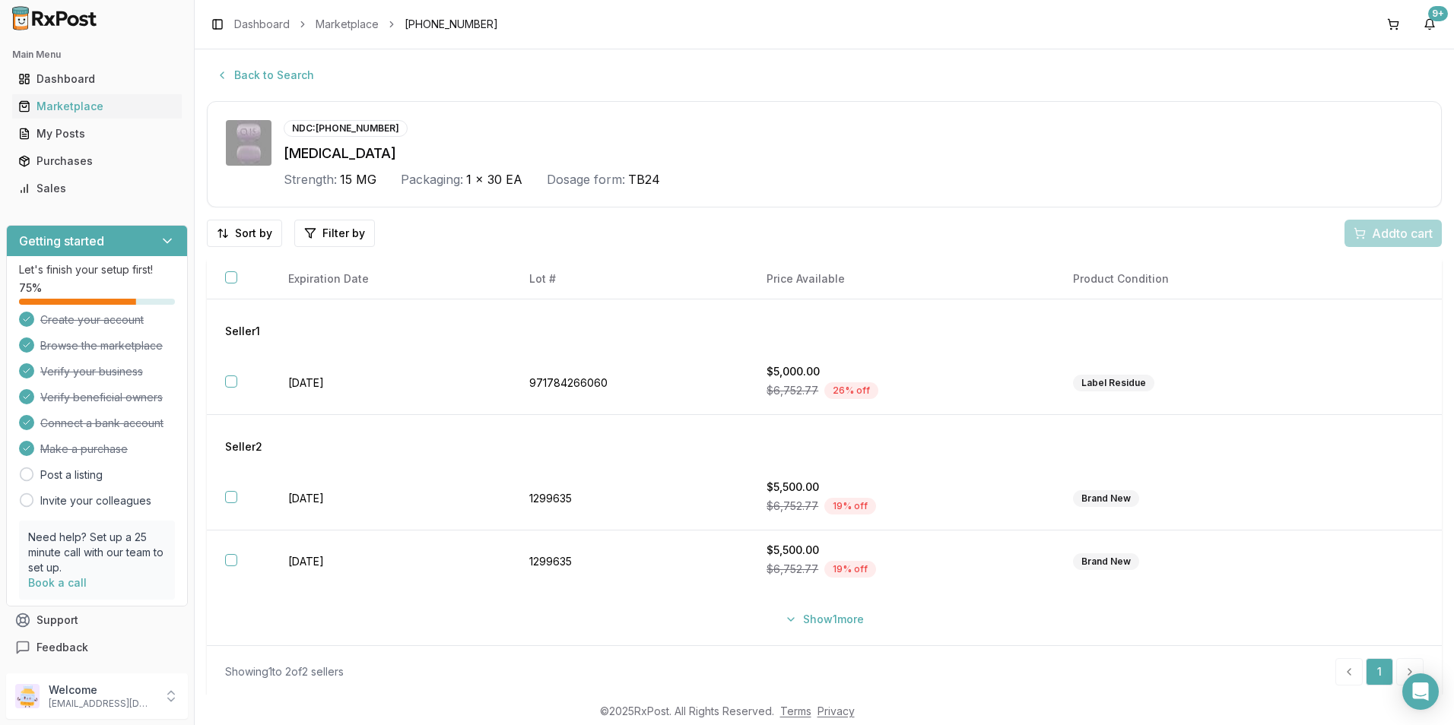
scroll to position [3, 0]
click at [658, 644] on div "Showing 1 to 2 of 2 sellers 1" at bounding box center [824, 668] width 1235 height 52
click at [256, 17] on link "Dashboard" at bounding box center [262, 24] width 56 height 15
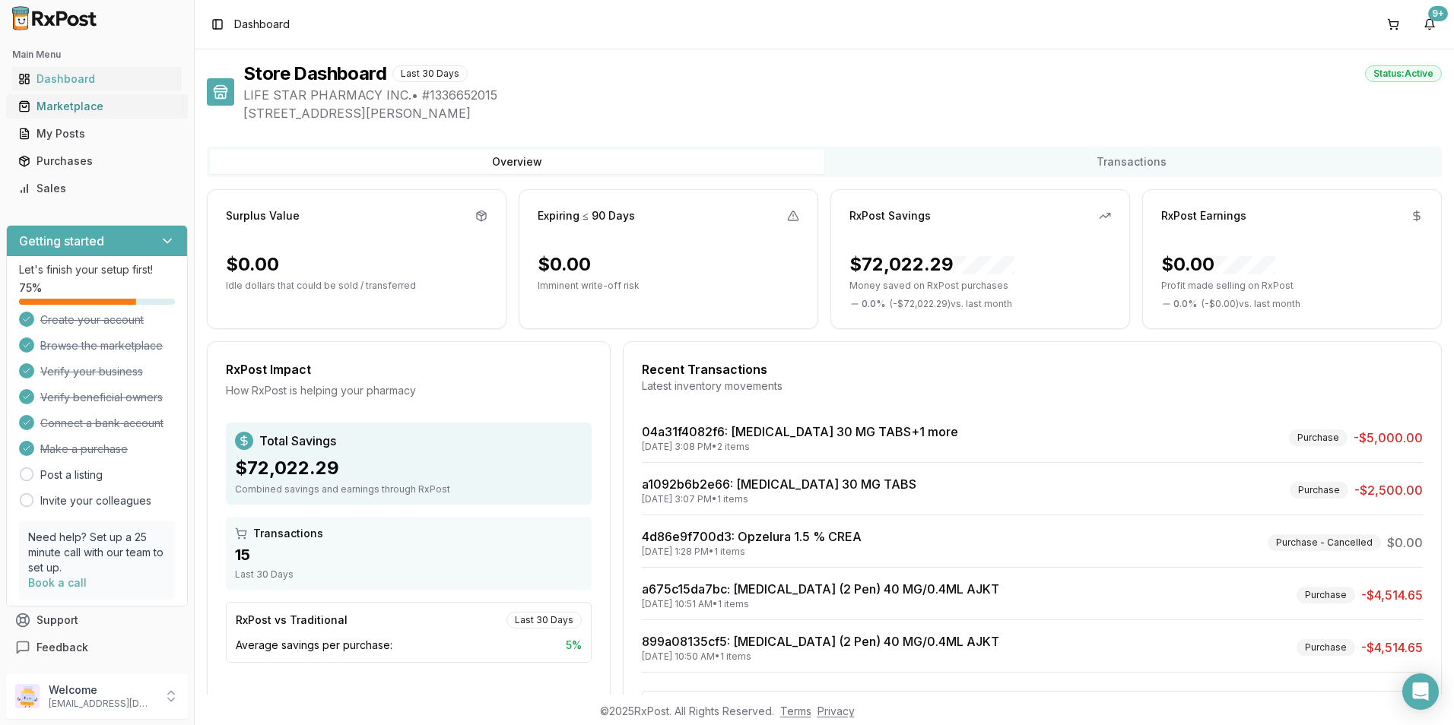
click at [81, 107] on div "Marketplace" at bounding box center [96, 106] width 157 height 15
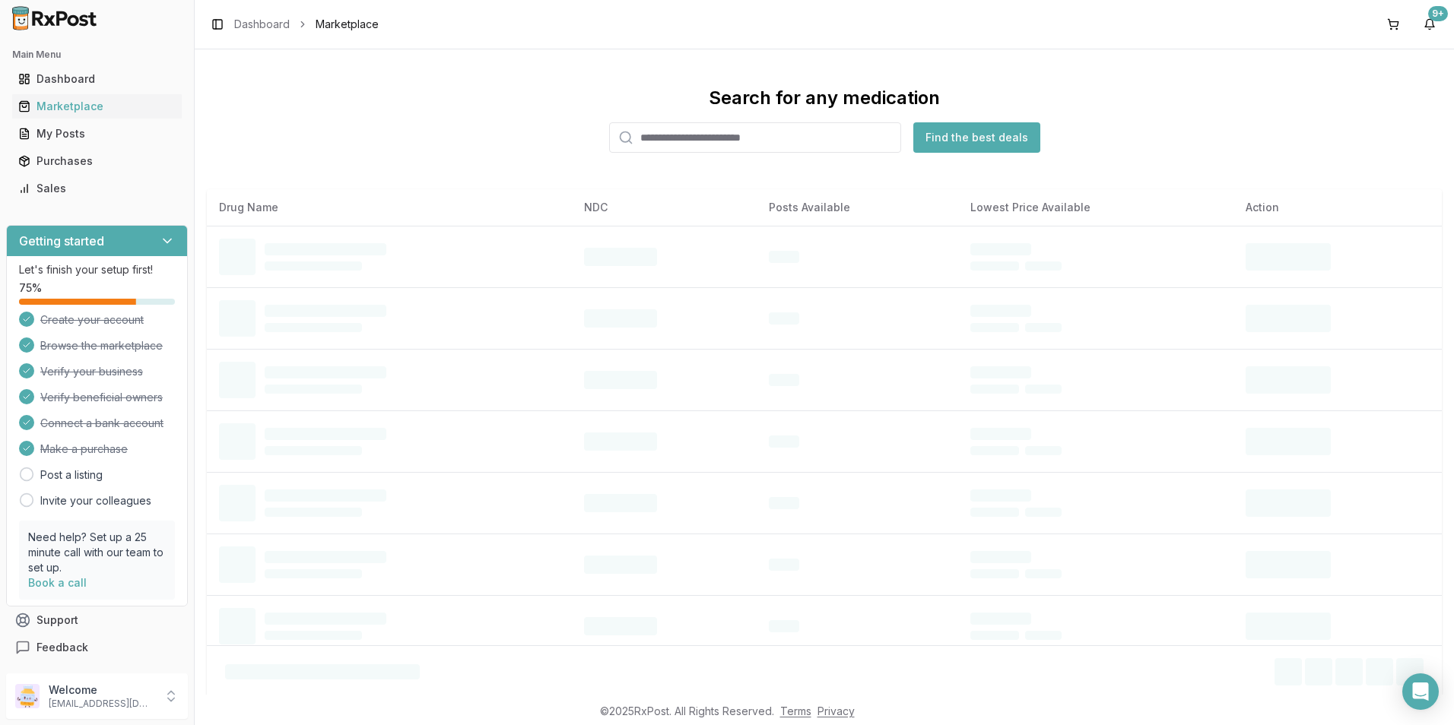
click at [738, 147] on input "search" at bounding box center [755, 137] width 292 height 30
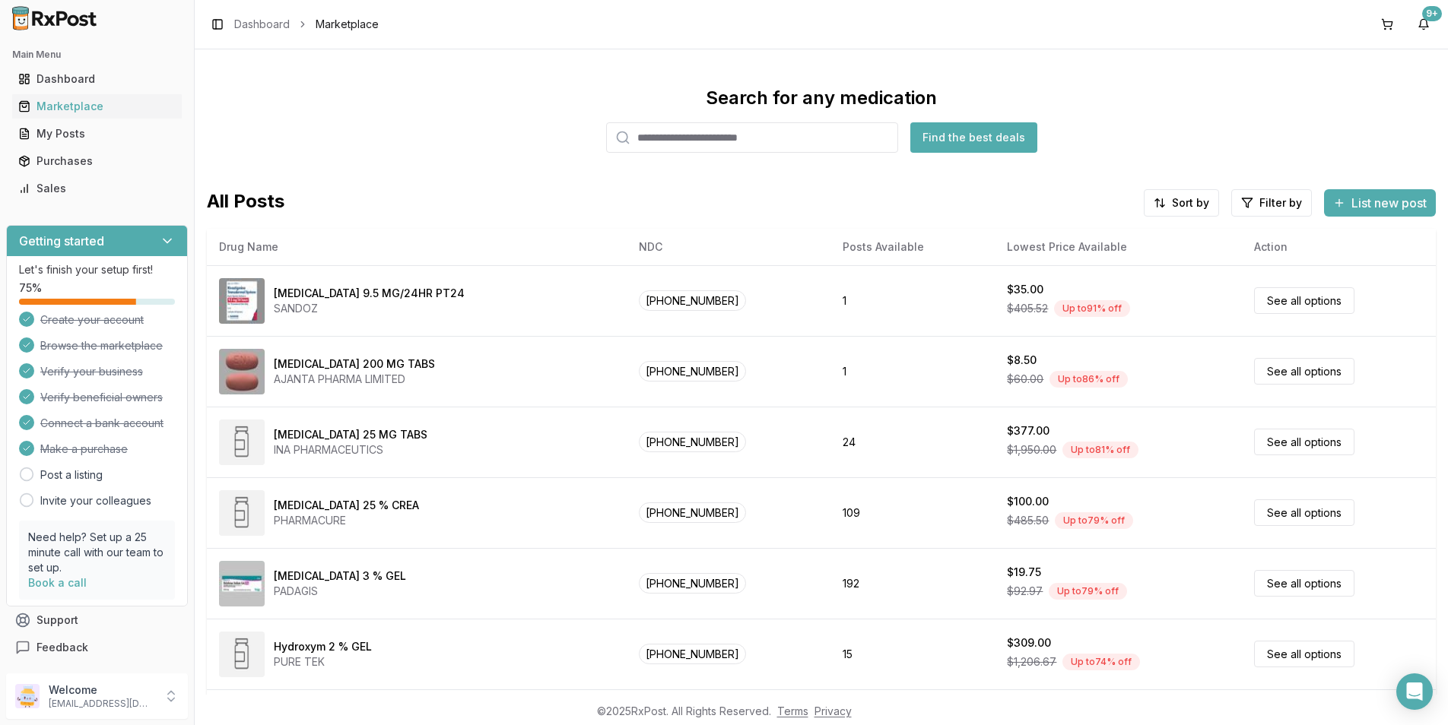
click at [696, 138] on input "search" at bounding box center [752, 137] width 292 height 30
type input "********"
click at [966, 143] on button "Find the best deals" at bounding box center [973, 137] width 127 height 30
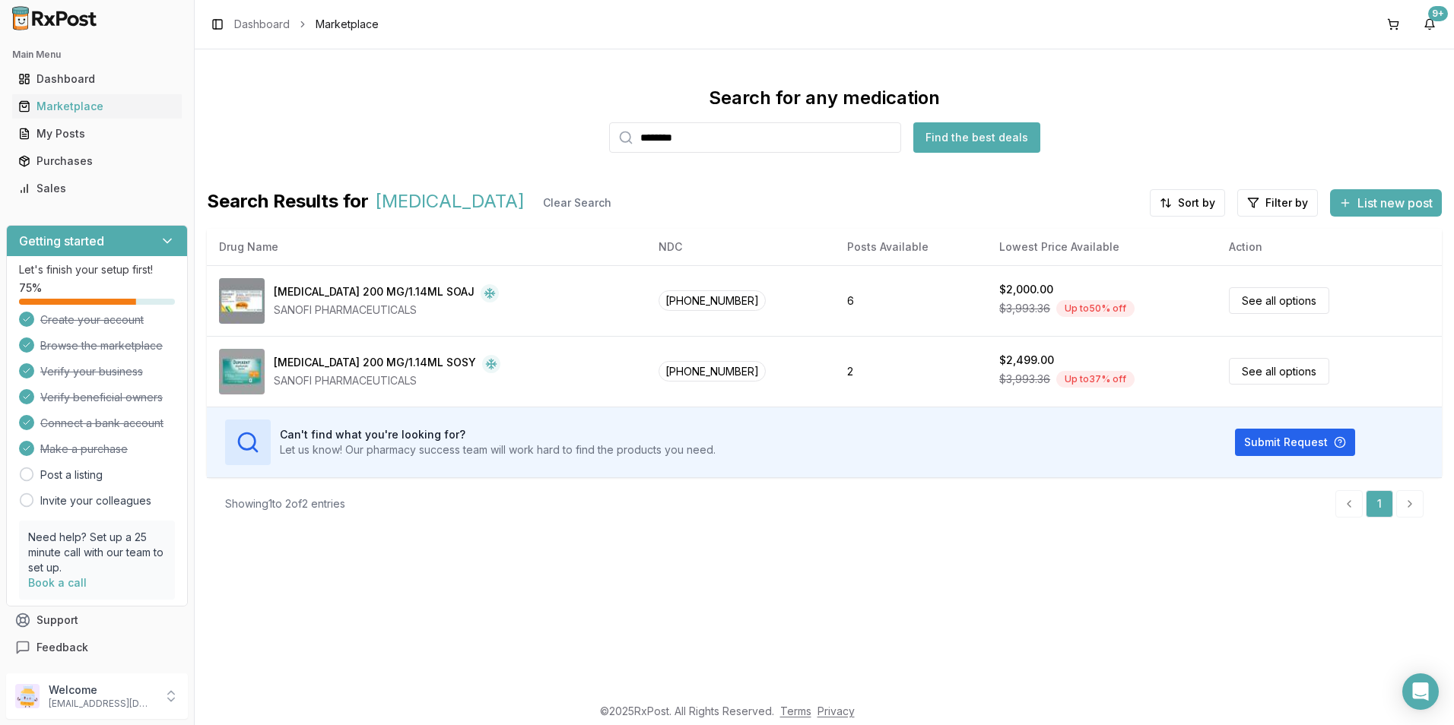
click at [887, 142] on input "********" at bounding box center [755, 137] width 292 height 30
click at [887, 137] on input "********" at bounding box center [755, 137] width 292 height 30
click at [730, 130] on input "search" at bounding box center [755, 137] width 292 height 30
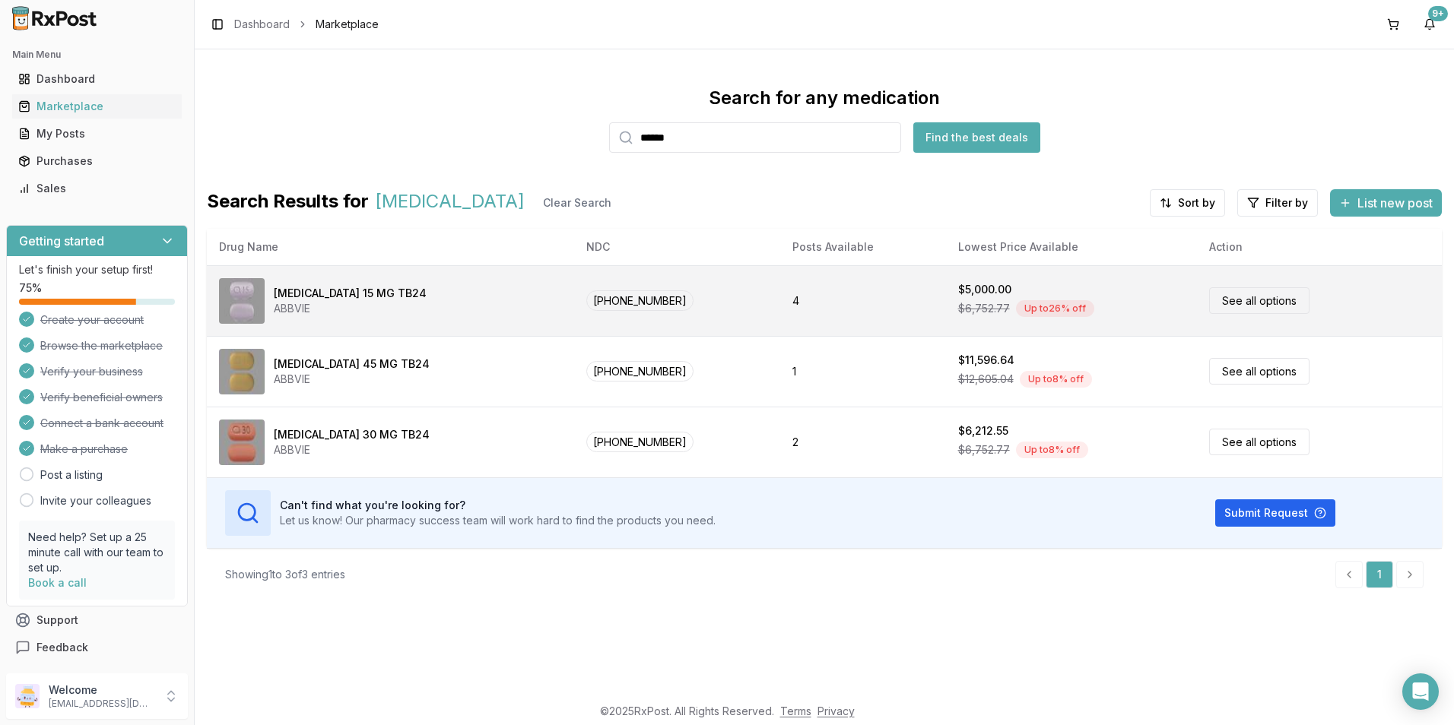
type input "******"
click at [336, 296] on div "[MEDICAL_DATA] 15 MG TB24" at bounding box center [350, 293] width 153 height 15
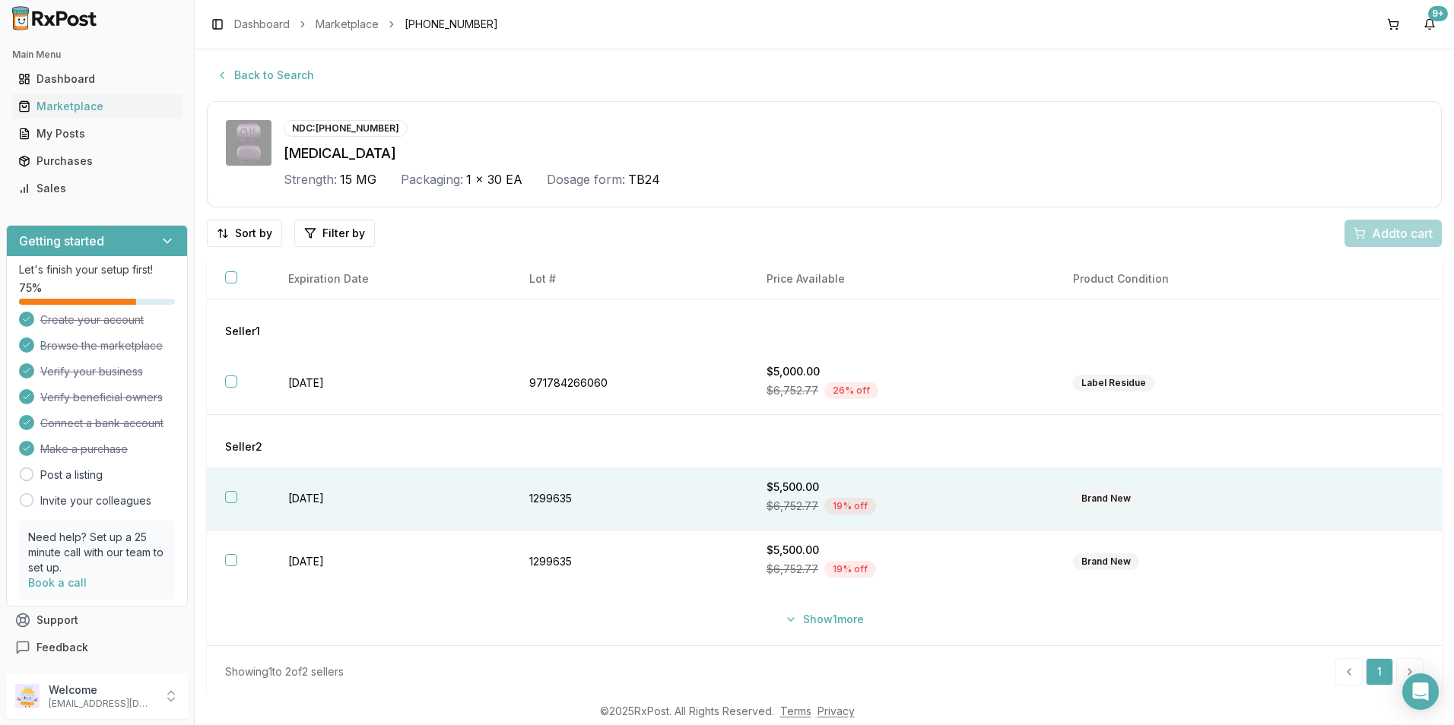
click at [229, 497] on button "button" at bounding box center [231, 497] width 12 height 12
click at [1385, 235] on span "Add 1 to cart" at bounding box center [1399, 233] width 66 height 18
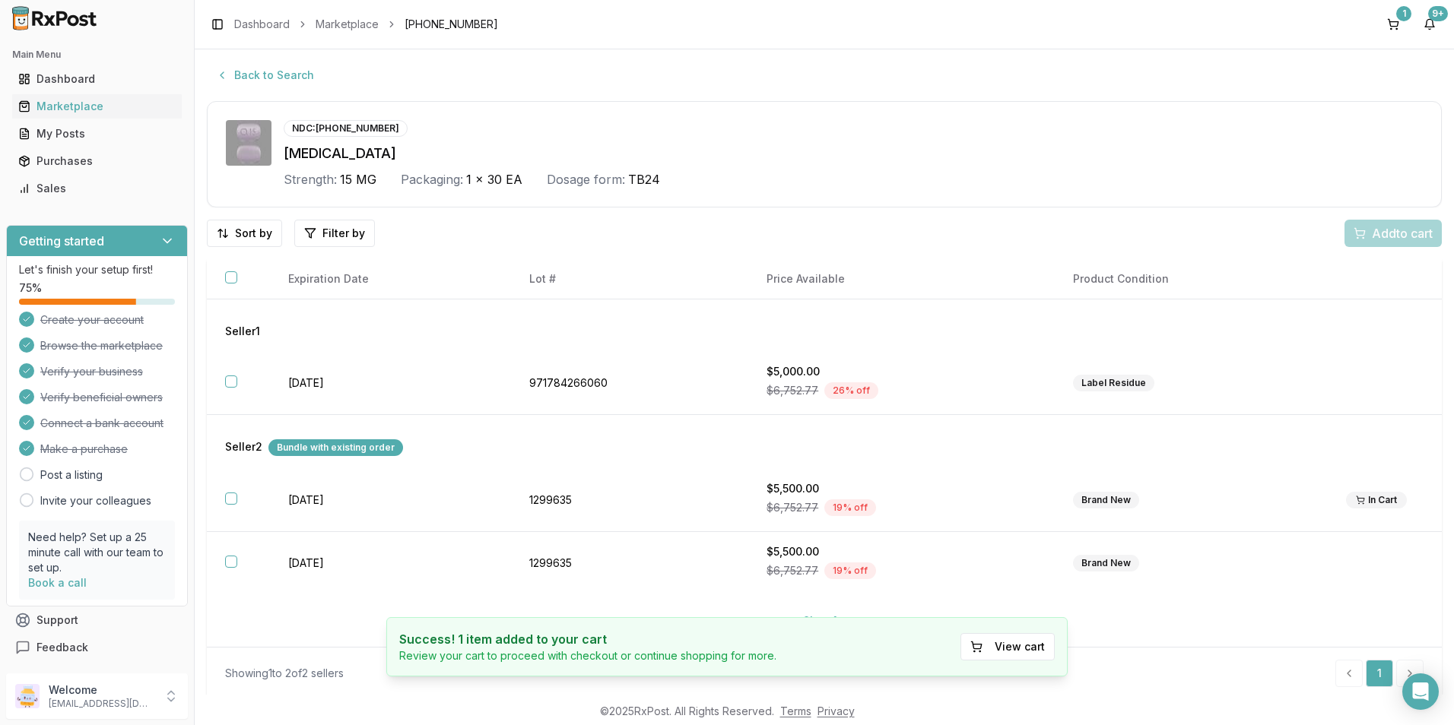
click at [1408, 6] on div "Toggle Sidebar Dashboard Marketplace 00074-2306-30 1 9+" at bounding box center [824, 24] width 1259 height 49
drag, startPoint x: 1408, startPoint y: 6, endPoint x: 1400, endPoint y: 17, distance: 14.1
click at [1400, 17] on div "1" at bounding box center [1403, 13] width 15 height 15
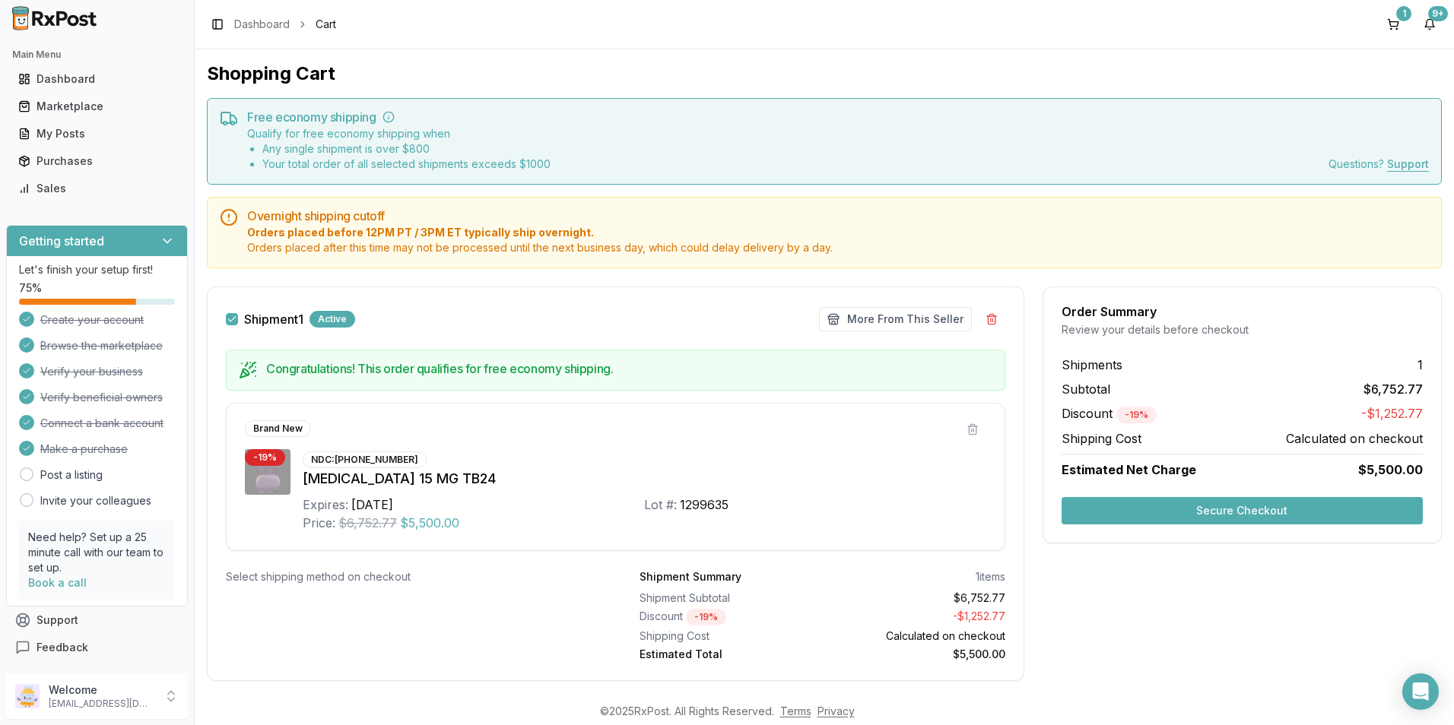
click at [1251, 503] on button "Secure Checkout" at bounding box center [1241, 510] width 361 height 27
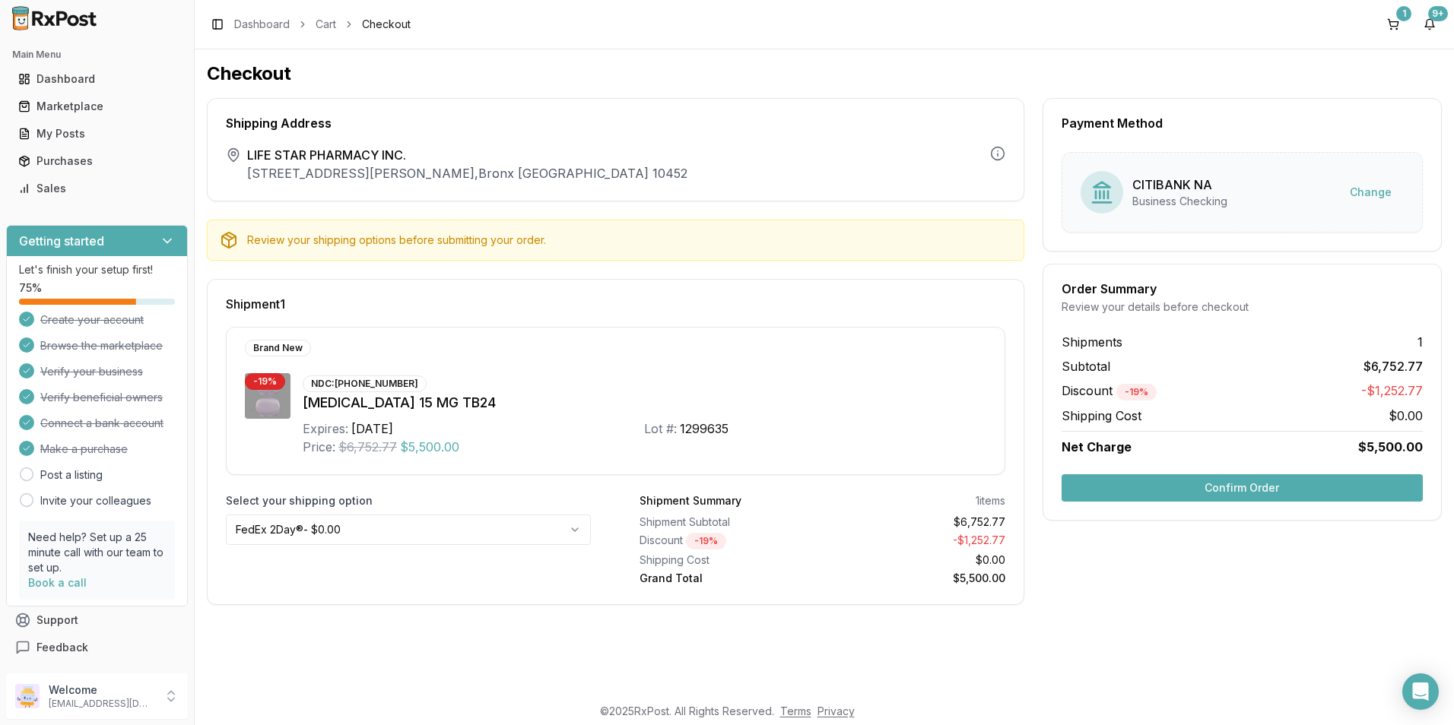
click at [1315, 491] on button "Confirm Order" at bounding box center [1241, 487] width 361 height 27
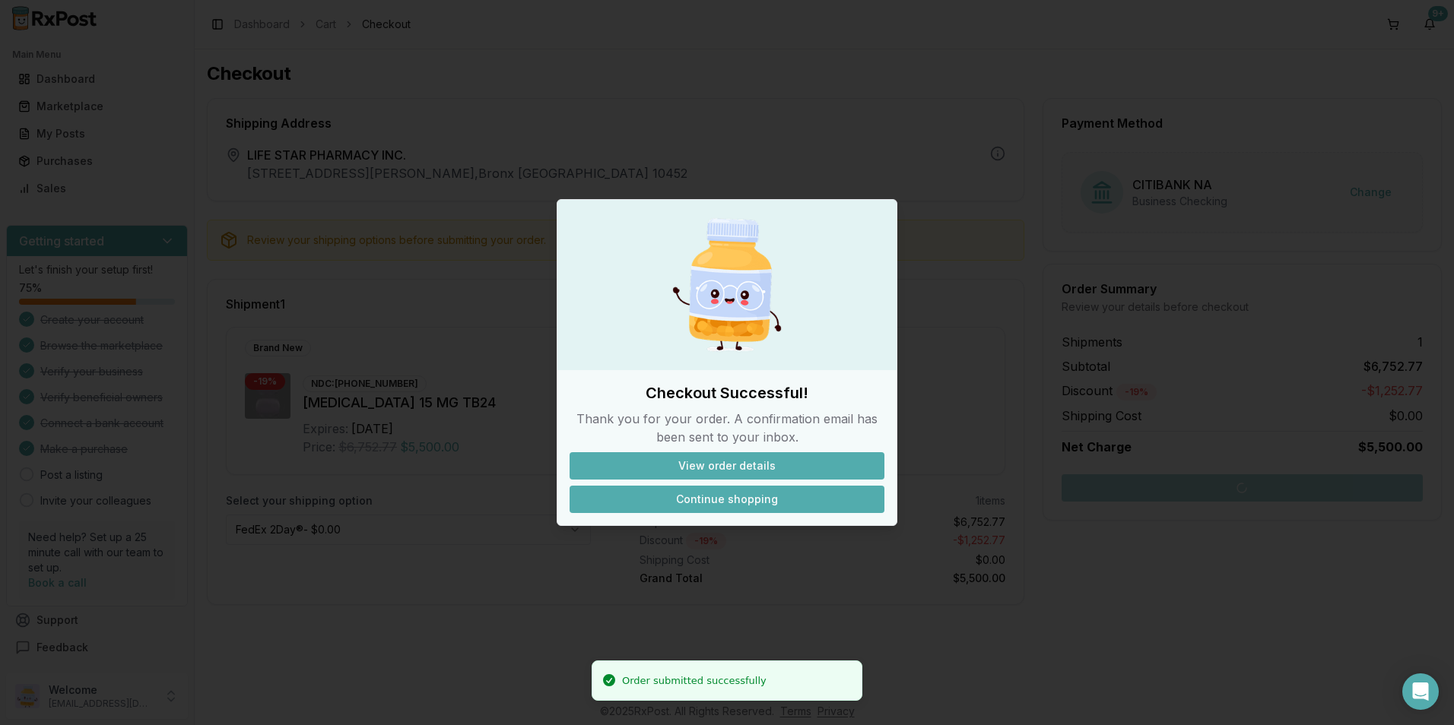
click at [712, 500] on button "Continue shopping" at bounding box center [726, 499] width 315 height 27
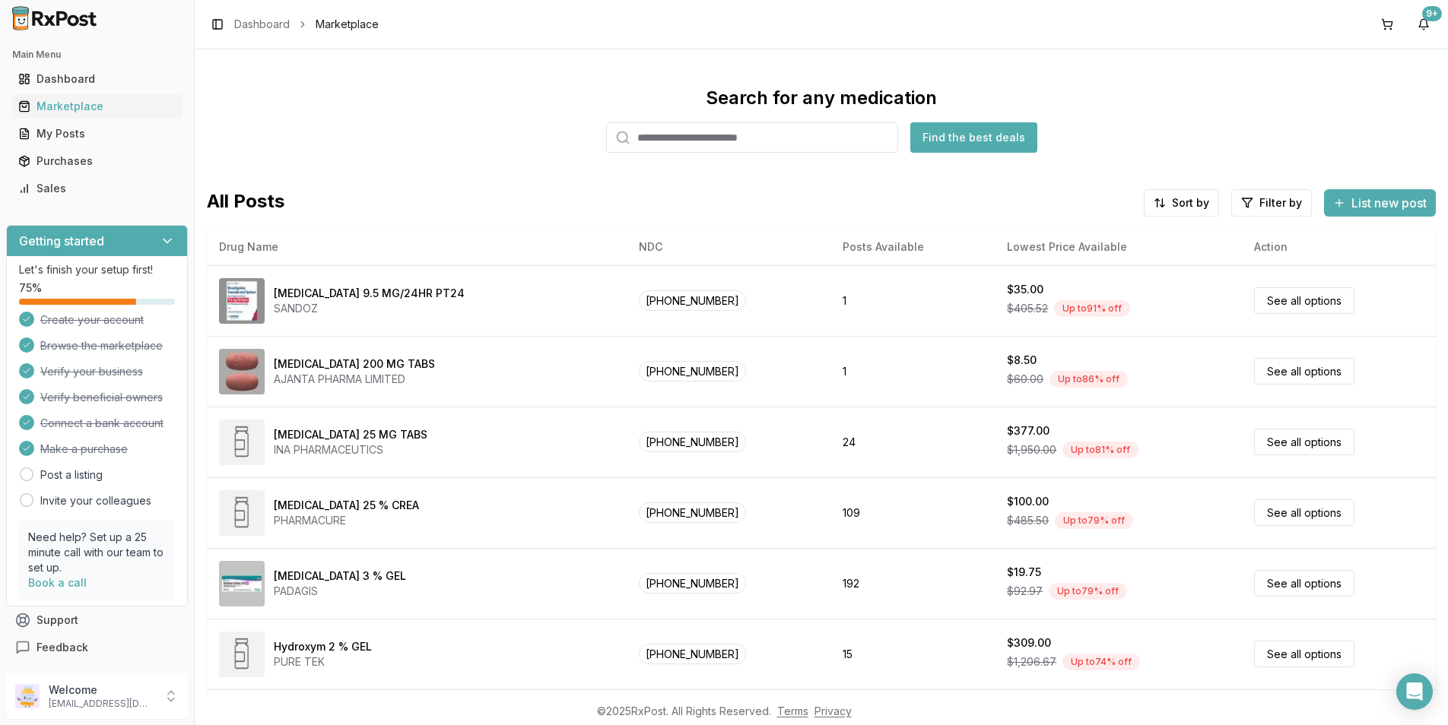
click at [693, 141] on input "search" at bounding box center [752, 137] width 292 height 30
type input "******"
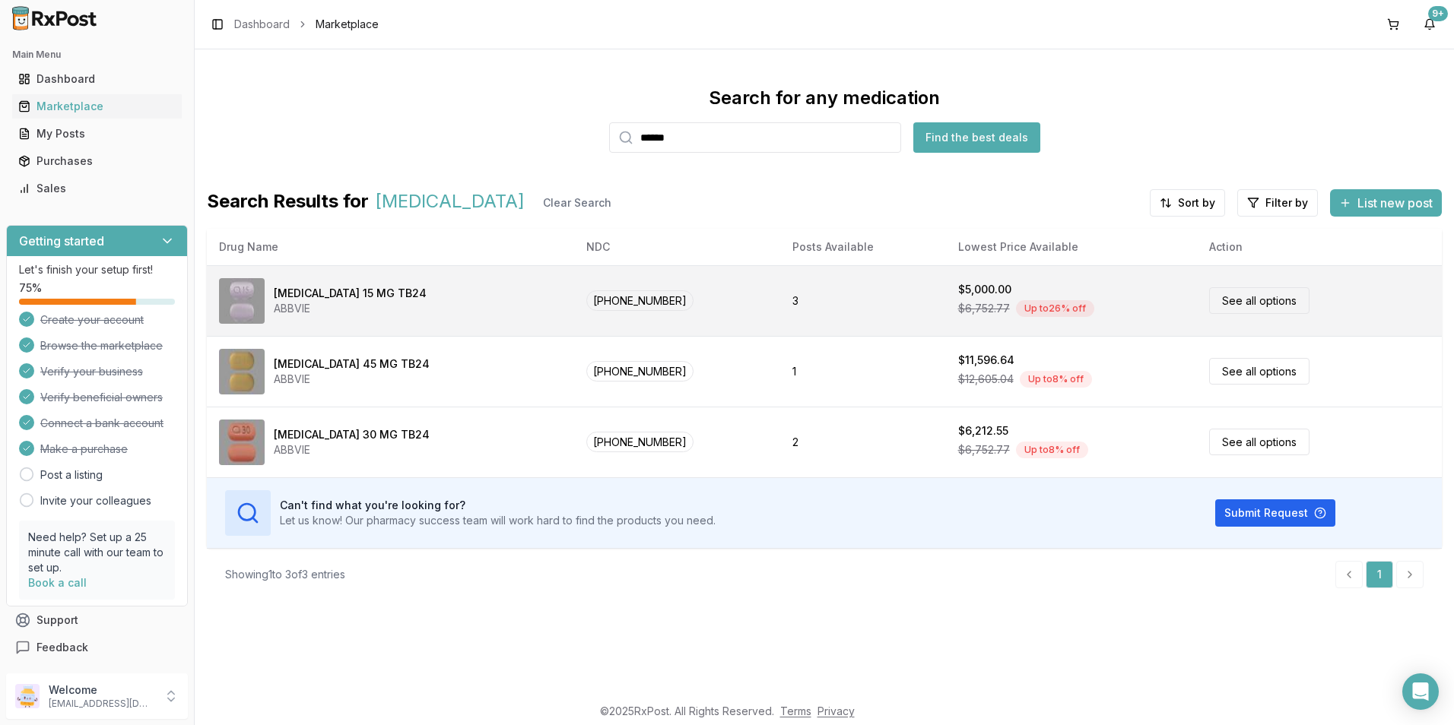
click at [343, 296] on div "[MEDICAL_DATA] 15 MG TB24" at bounding box center [350, 293] width 153 height 15
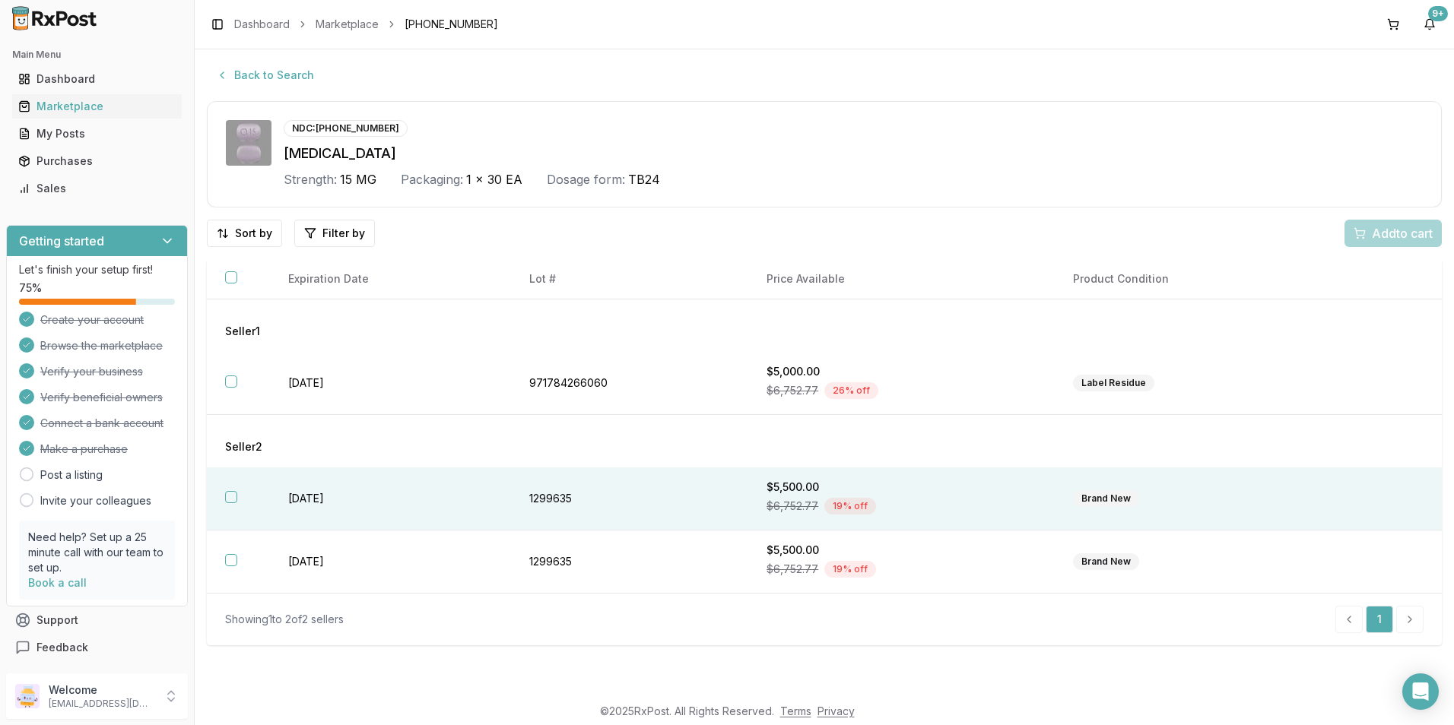
click at [231, 493] on button "button" at bounding box center [231, 497] width 12 height 12
click at [1390, 233] on span "Add 1 to cart" at bounding box center [1399, 233] width 66 height 18
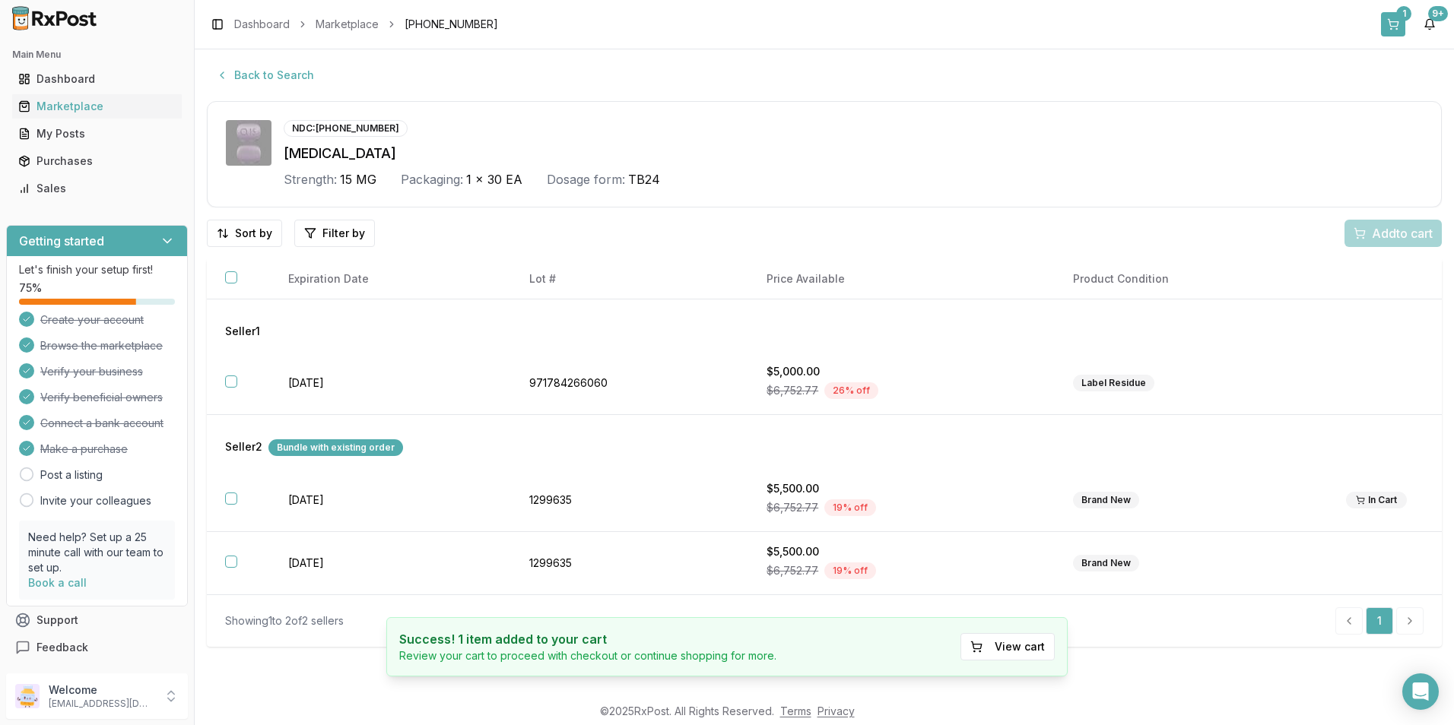
click at [1400, 19] on div "1" at bounding box center [1403, 13] width 15 height 15
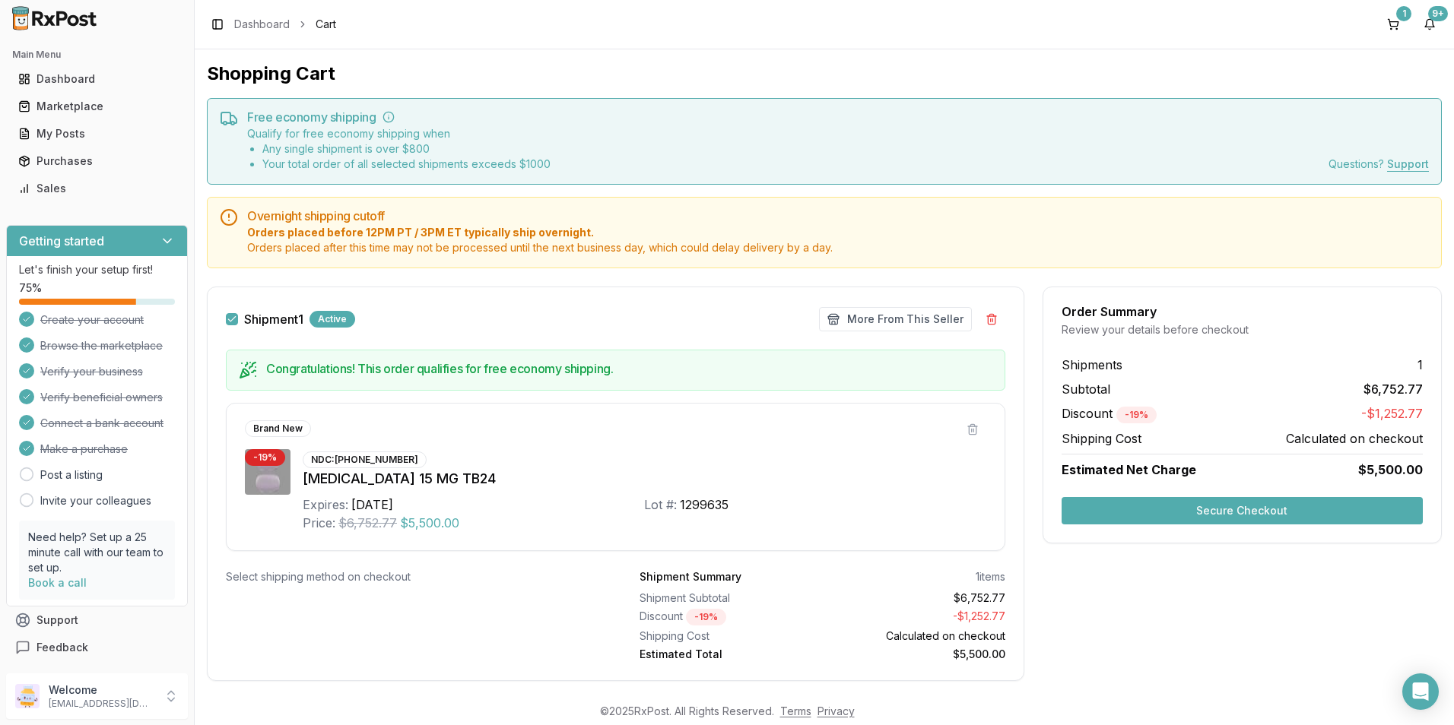
click at [1244, 505] on button "Secure Checkout" at bounding box center [1241, 510] width 361 height 27
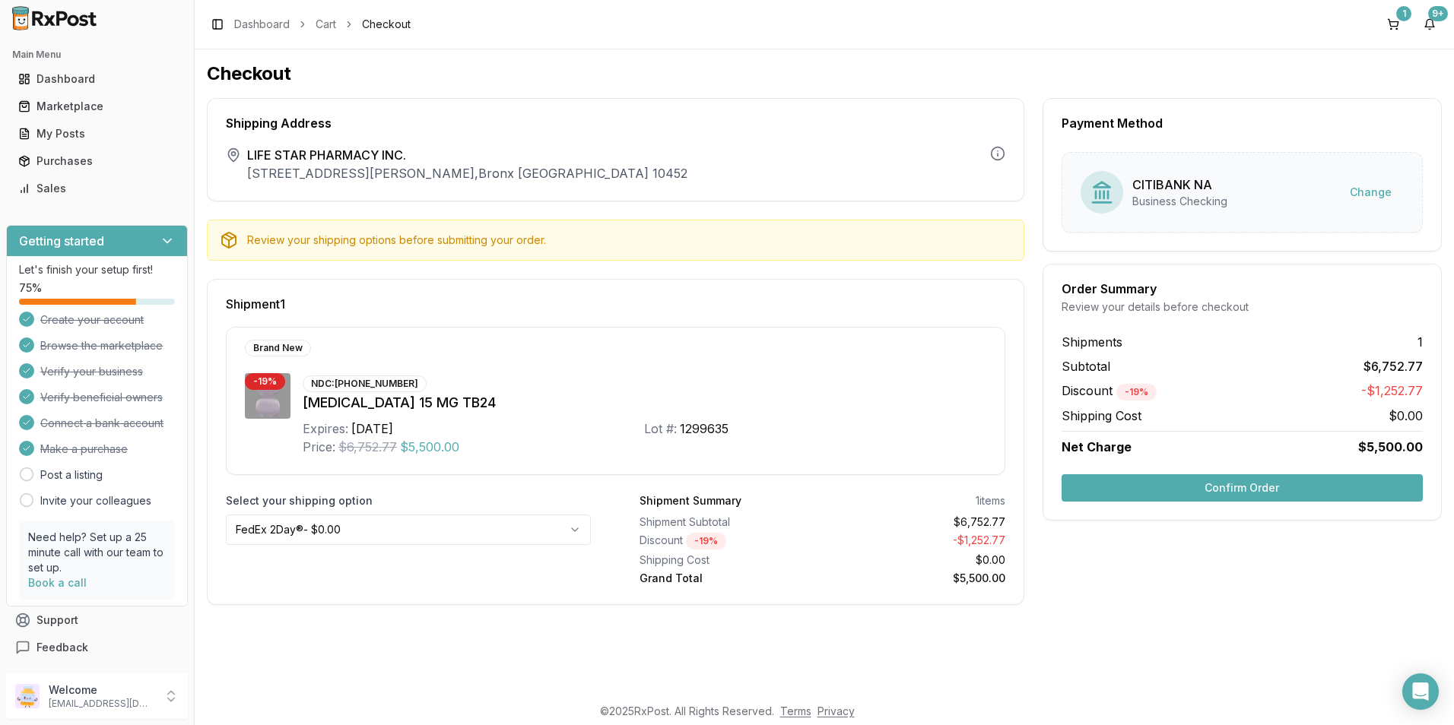
click at [1201, 506] on div "Order Summary Review your details before checkout Shipments 1 Subtotal $6,752.7…" at bounding box center [1241, 392] width 399 height 257
click at [1194, 487] on button "Confirm Order" at bounding box center [1241, 487] width 361 height 27
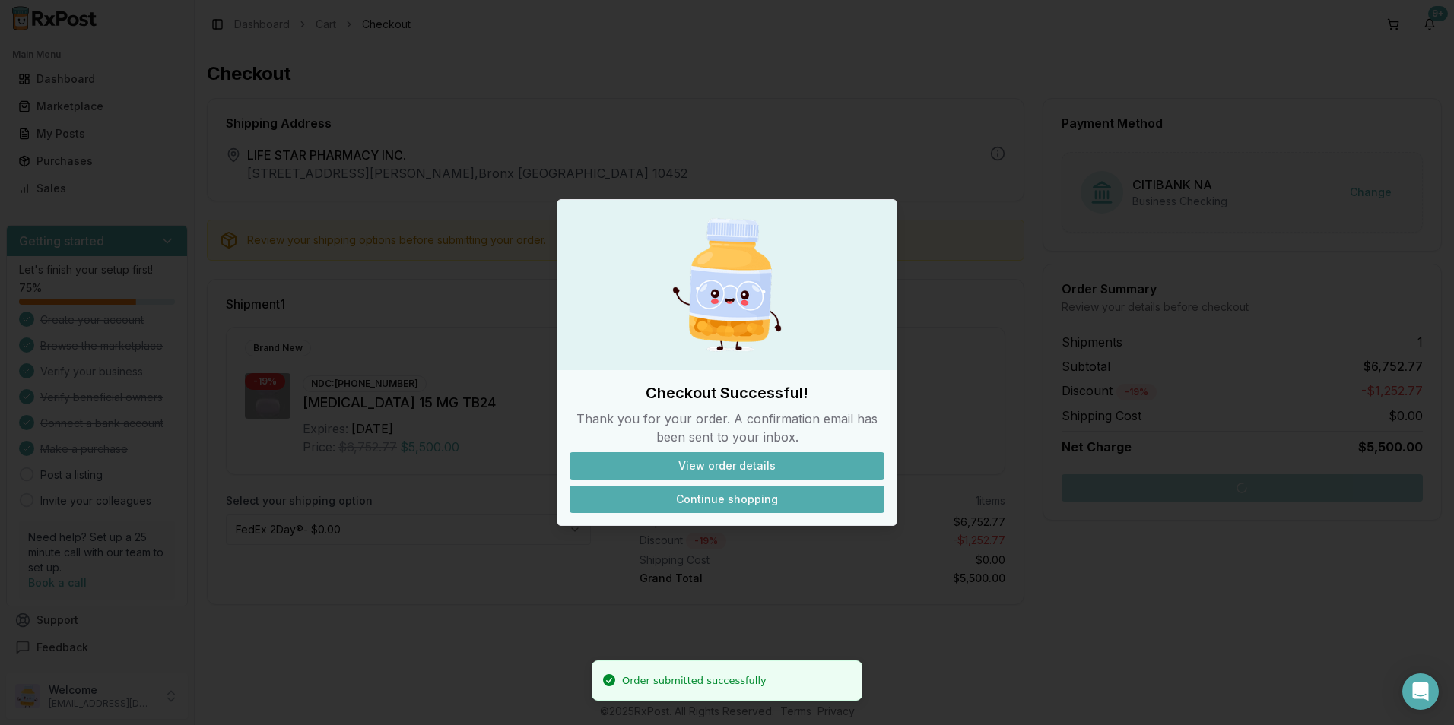
click at [747, 497] on button "Continue shopping" at bounding box center [726, 499] width 315 height 27
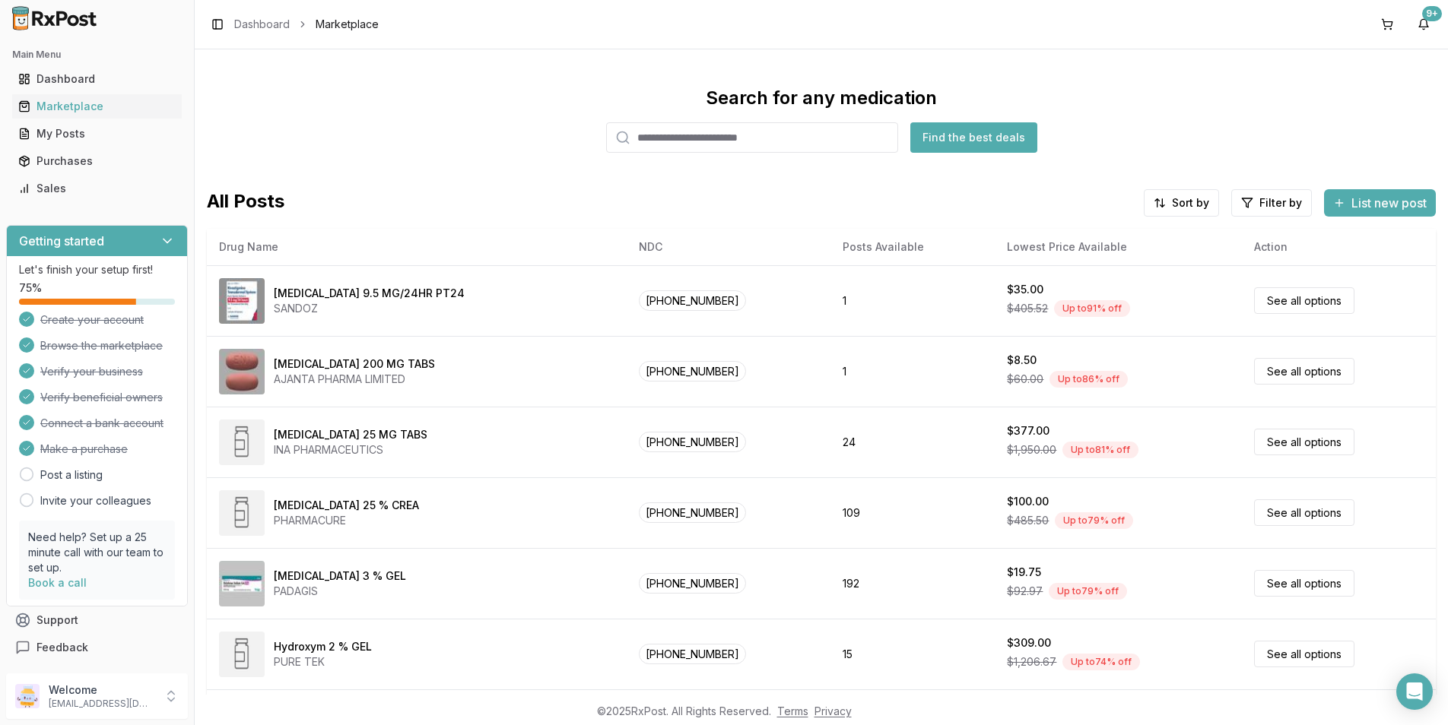
click at [670, 136] on input "search" at bounding box center [752, 137] width 292 height 30
type input "******"
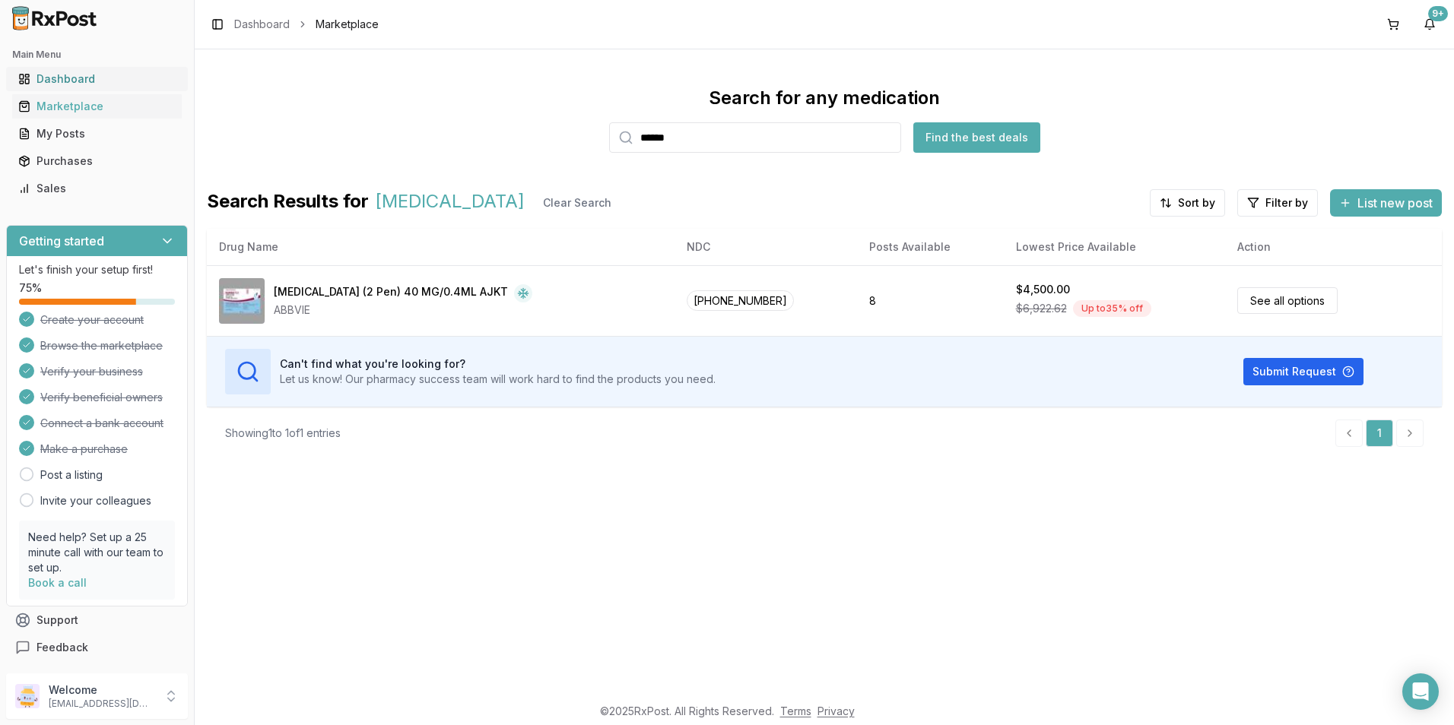
click at [63, 86] on div "Dashboard" at bounding box center [96, 78] width 157 height 15
